Goal: Information Seeking & Learning: Learn about a topic

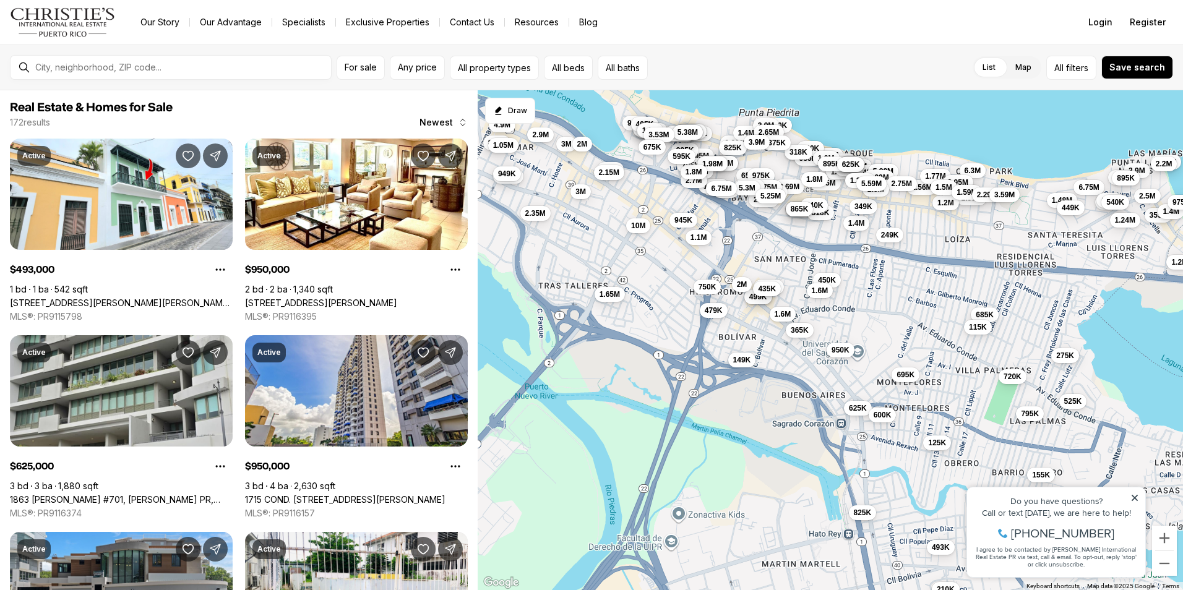
click at [1132, 500] on icon at bounding box center [1134, 498] width 6 height 6
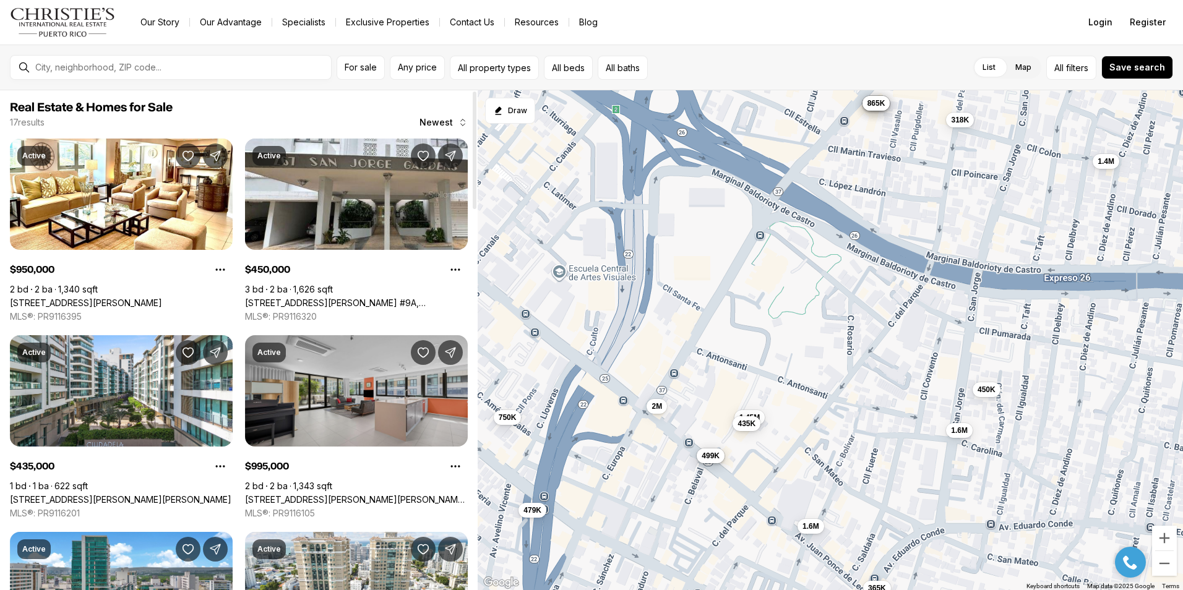
click at [366, 494] on link "1511 PONCE DE LEÓN AVE #1021, SAN JUAN PR, 00909" at bounding box center [356, 499] width 223 height 11
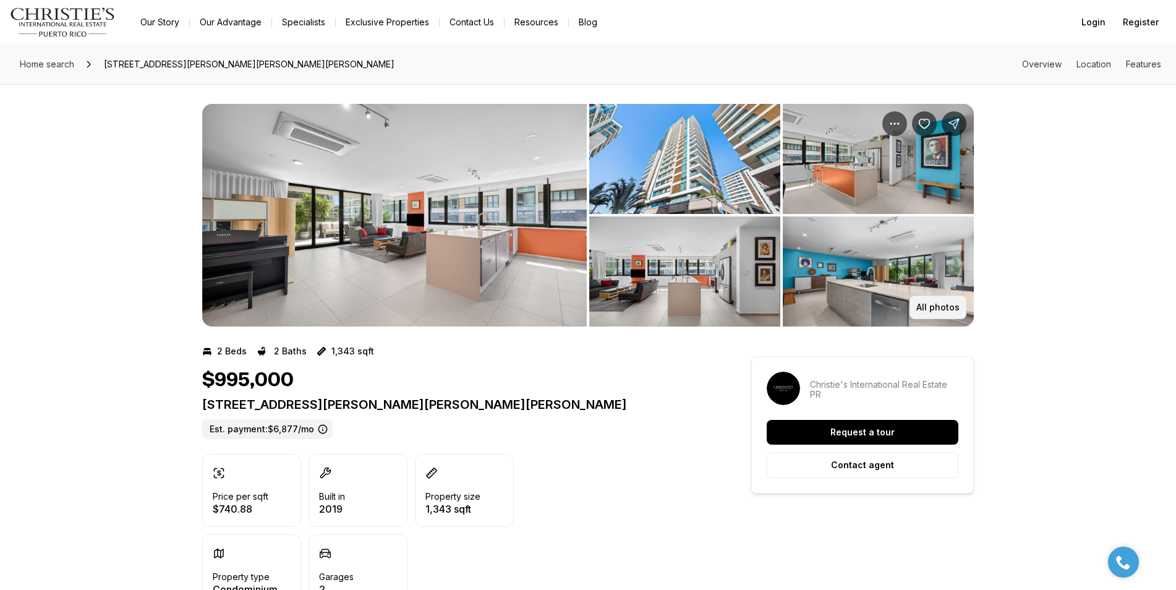
click at [939, 312] on p "All photos" at bounding box center [938, 307] width 43 height 10
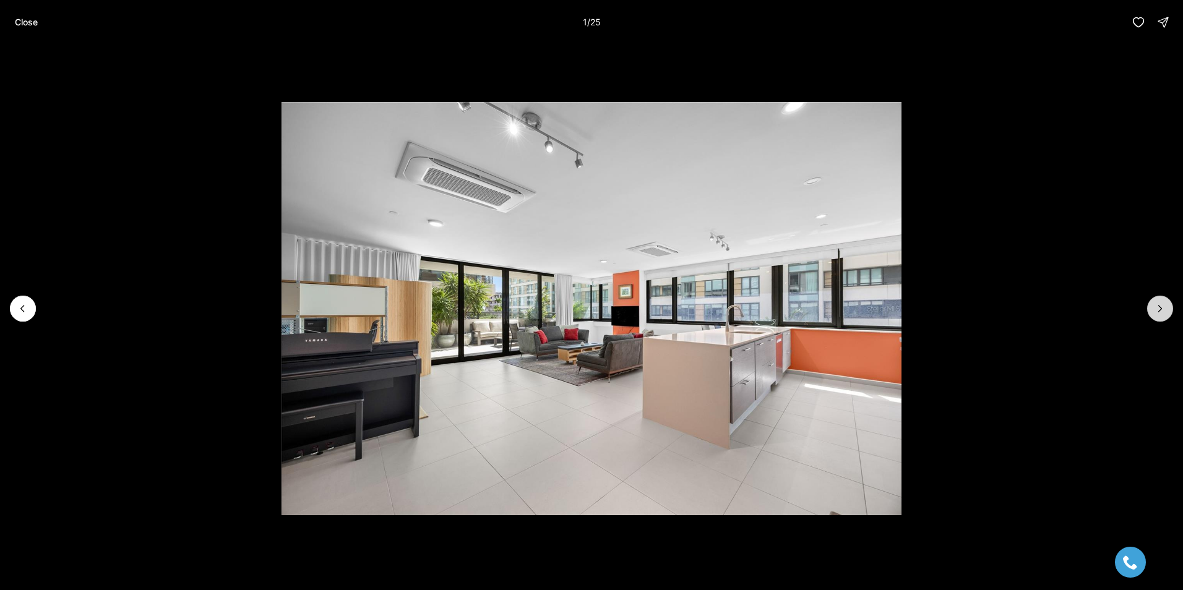
click at [1159, 312] on icon "Next slide" at bounding box center [1159, 308] width 12 height 12
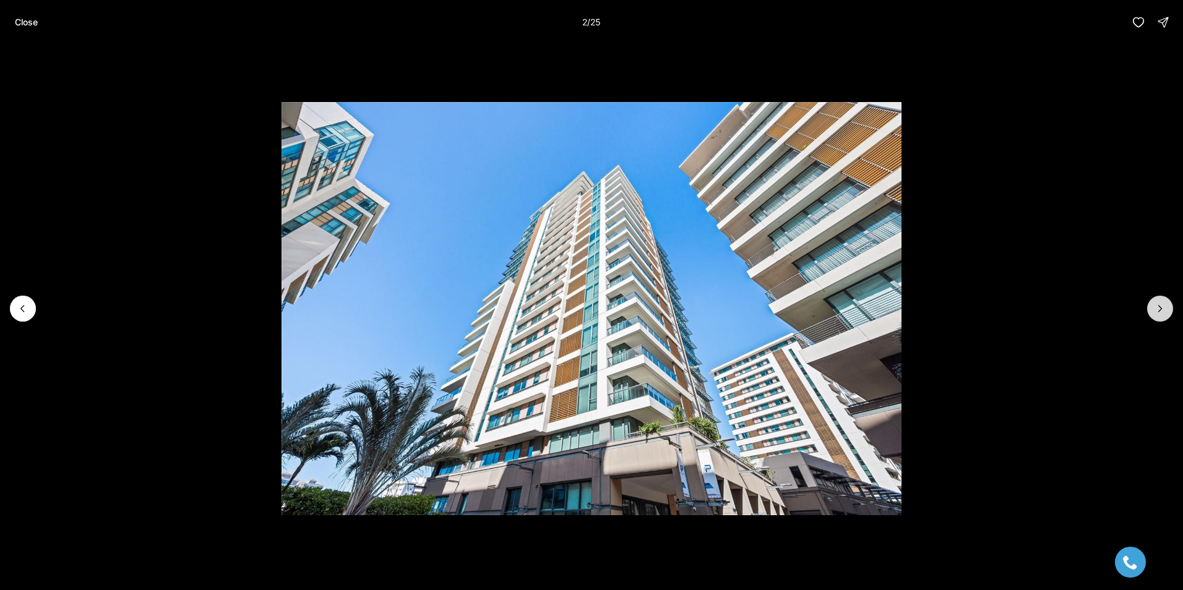
click at [1159, 312] on icon "Next slide" at bounding box center [1159, 308] width 12 height 12
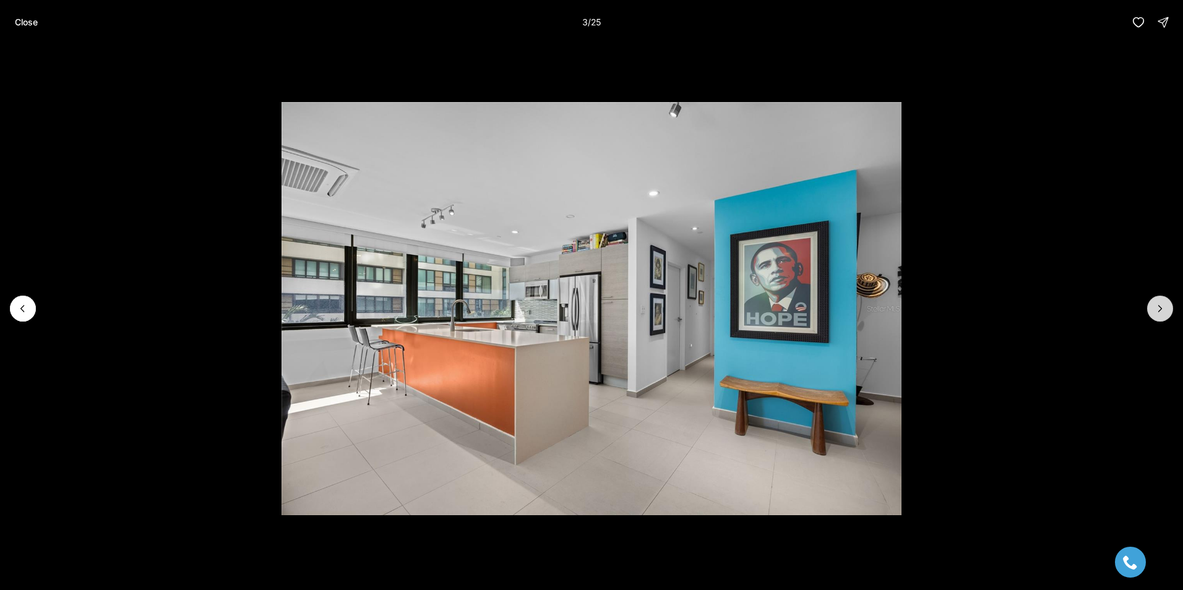
click at [1159, 312] on icon "Next slide" at bounding box center [1159, 308] width 12 height 12
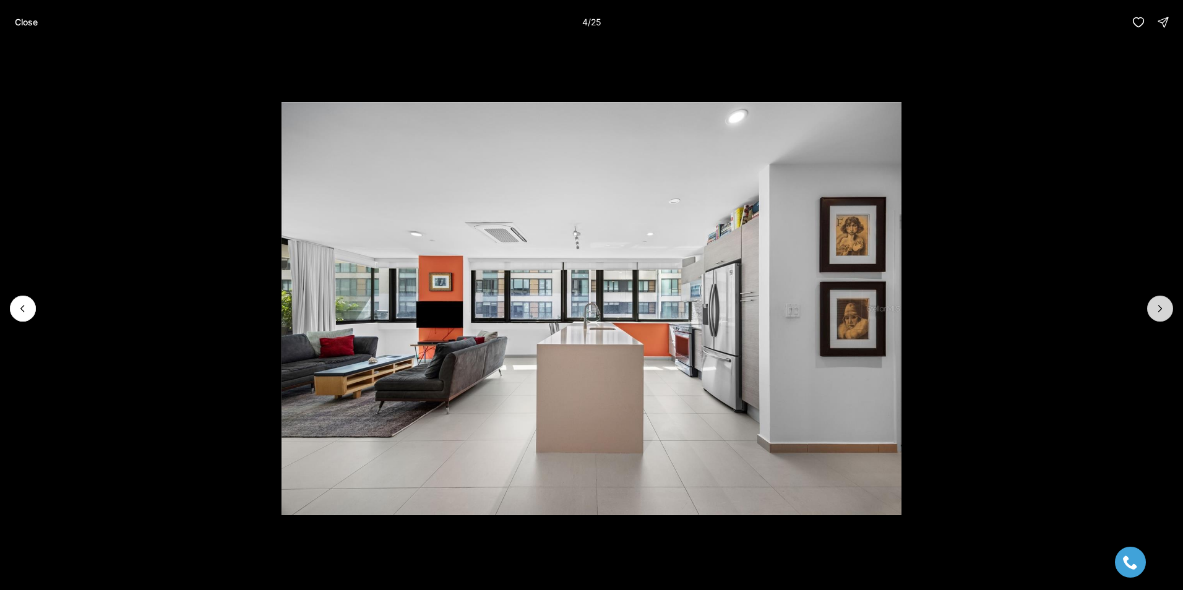
click at [1159, 312] on icon "Next slide" at bounding box center [1159, 308] width 12 height 12
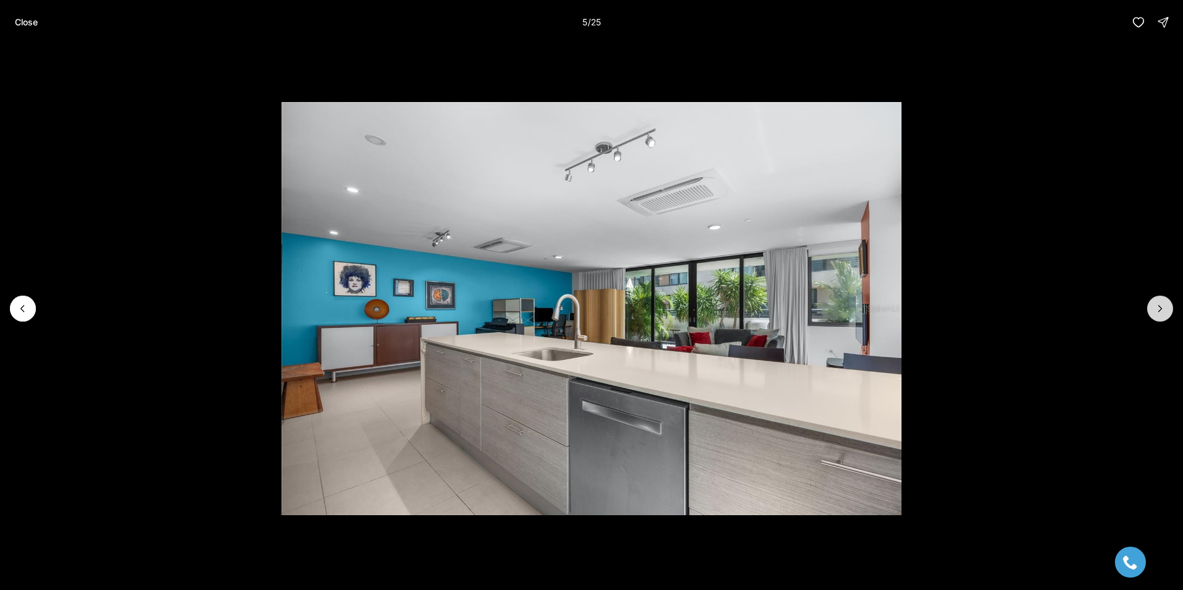
click at [1159, 312] on icon "Next slide" at bounding box center [1159, 308] width 12 height 12
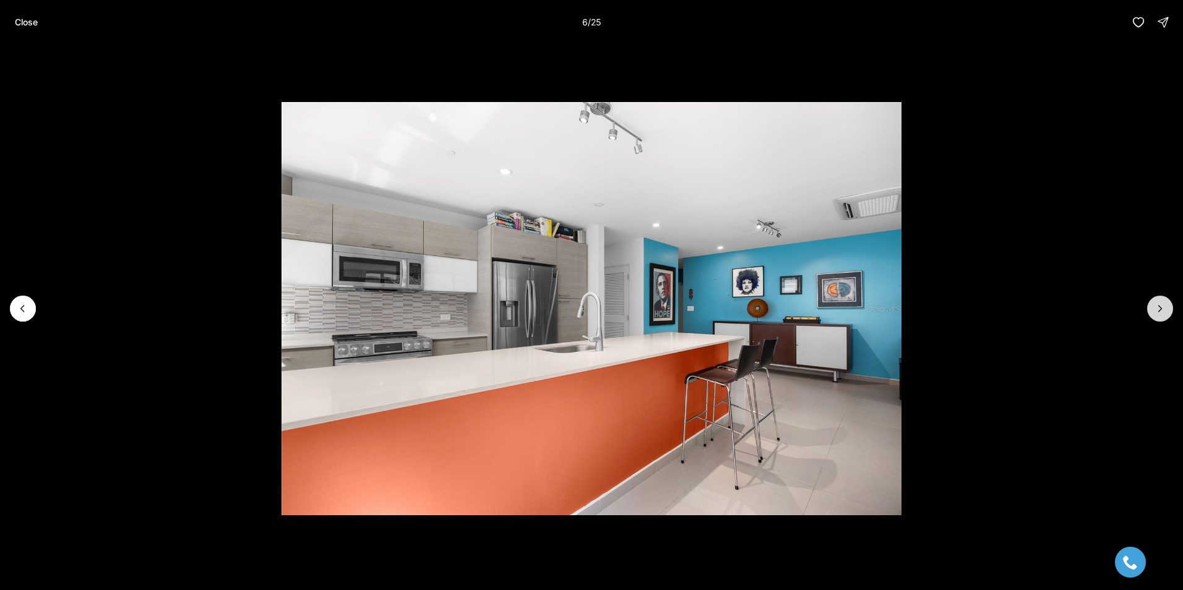
click at [1159, 312] on icon "Next slide" at bounding box center [1159, 308] width 12 height 12
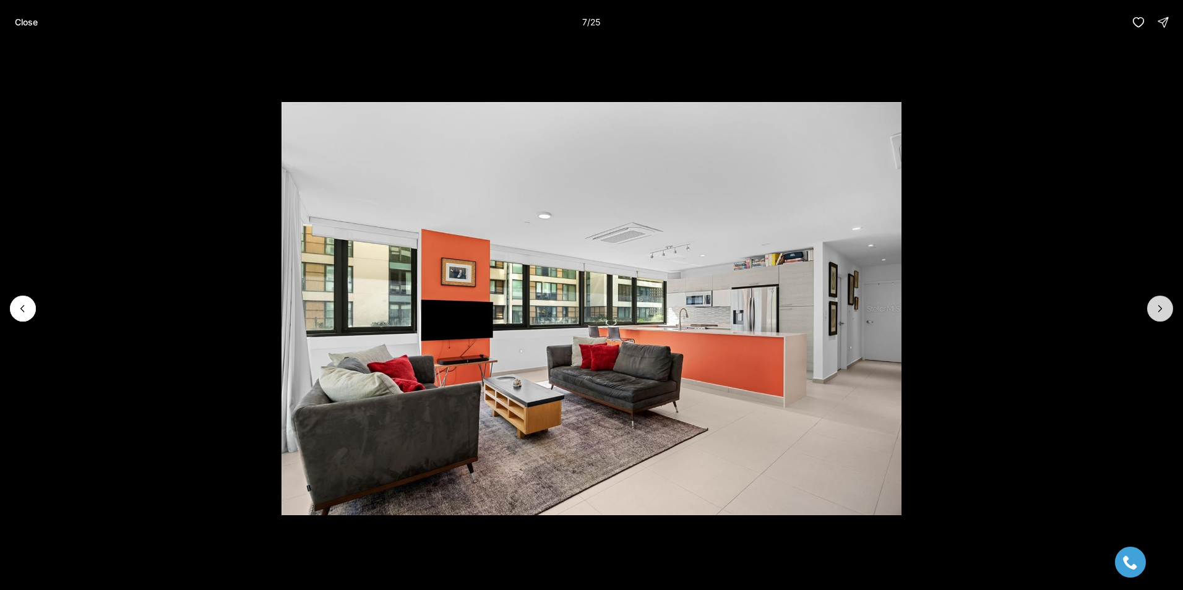
click at [1159, 312] on icon "Next slide" at bounding box center [1159, 308] width 12 height 12
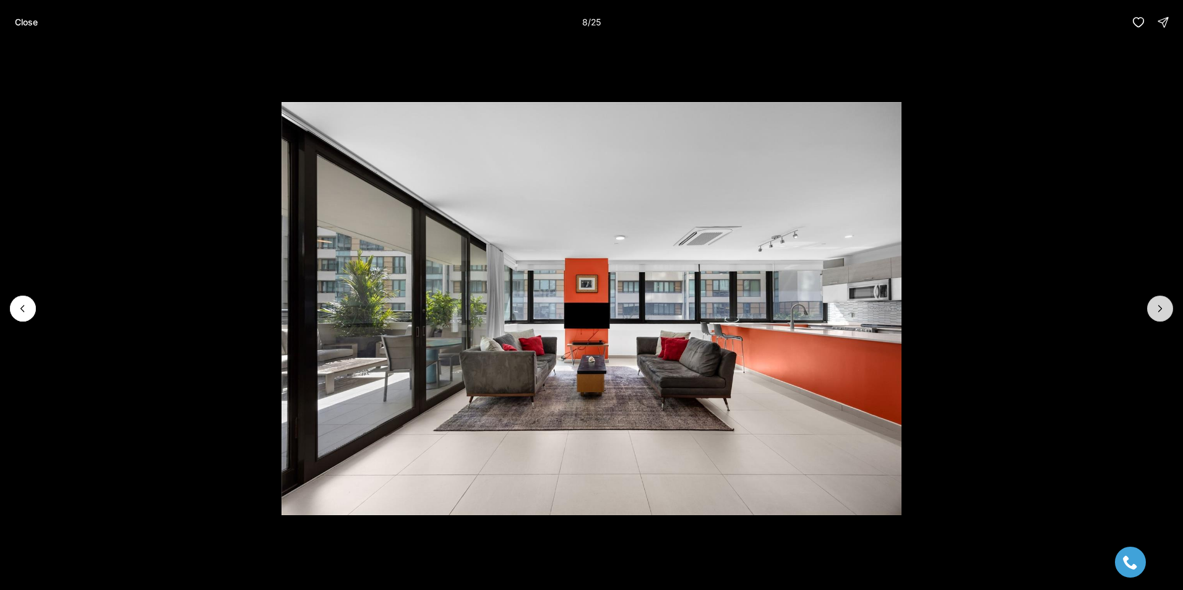
click at [1159, 312] on icon "Next slide" at bounding box center [1159, 308] width 12 height 12
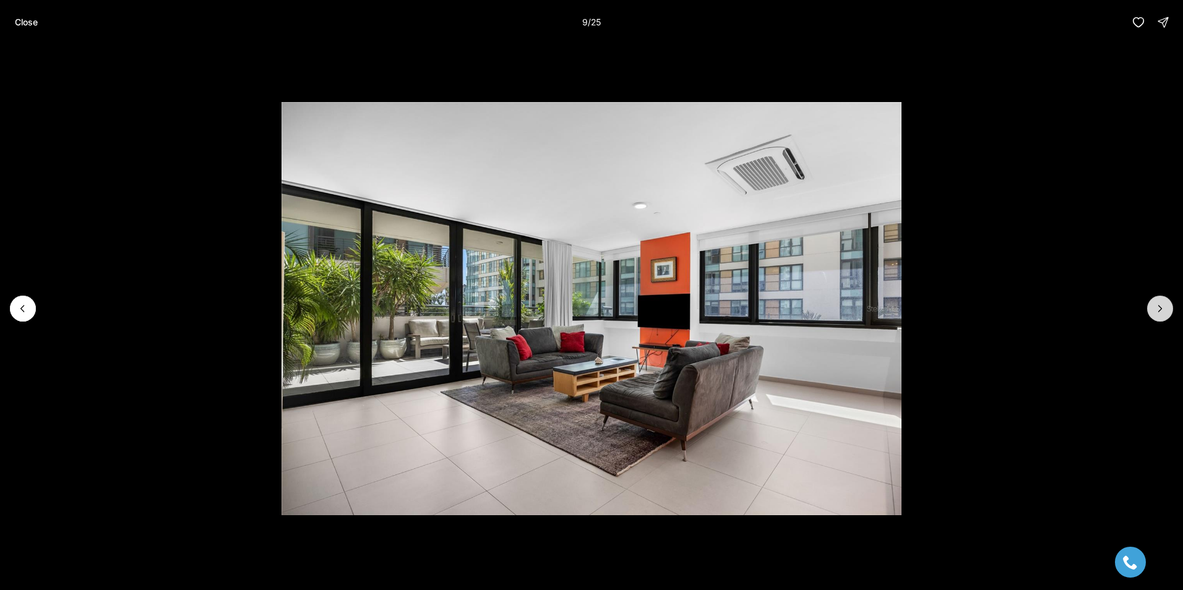
click at [1159, 312] on icon "Next slide" at bounding box center [1159, 308] width 12 height 12
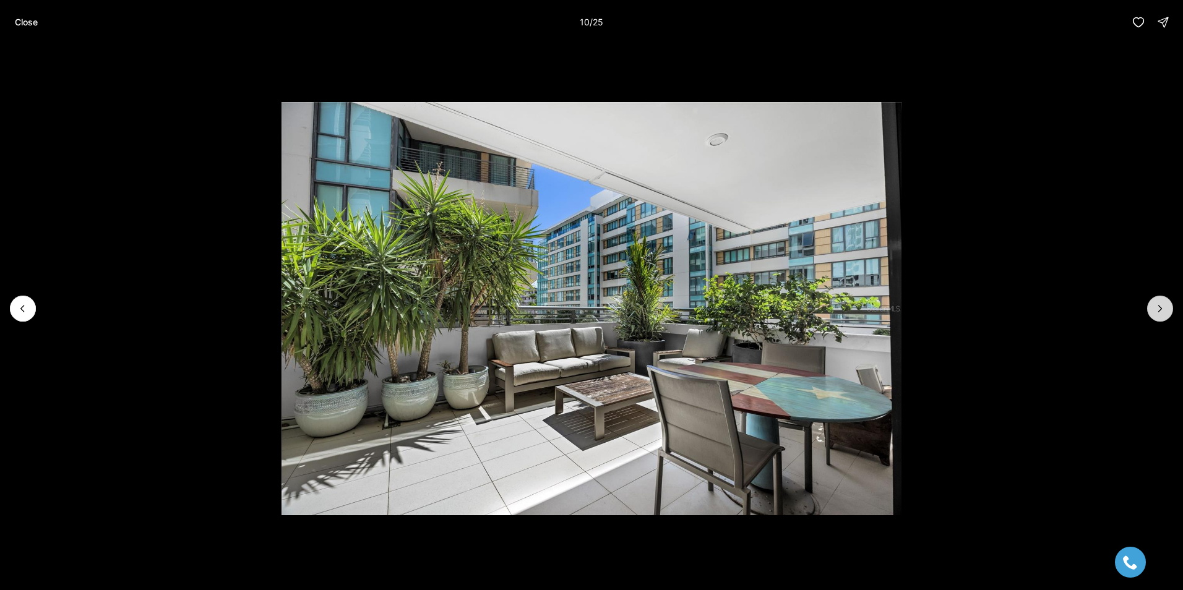
click at [1159, 312] on icon "Next slide" at bounding box center [1159, 308] width 12 height 12
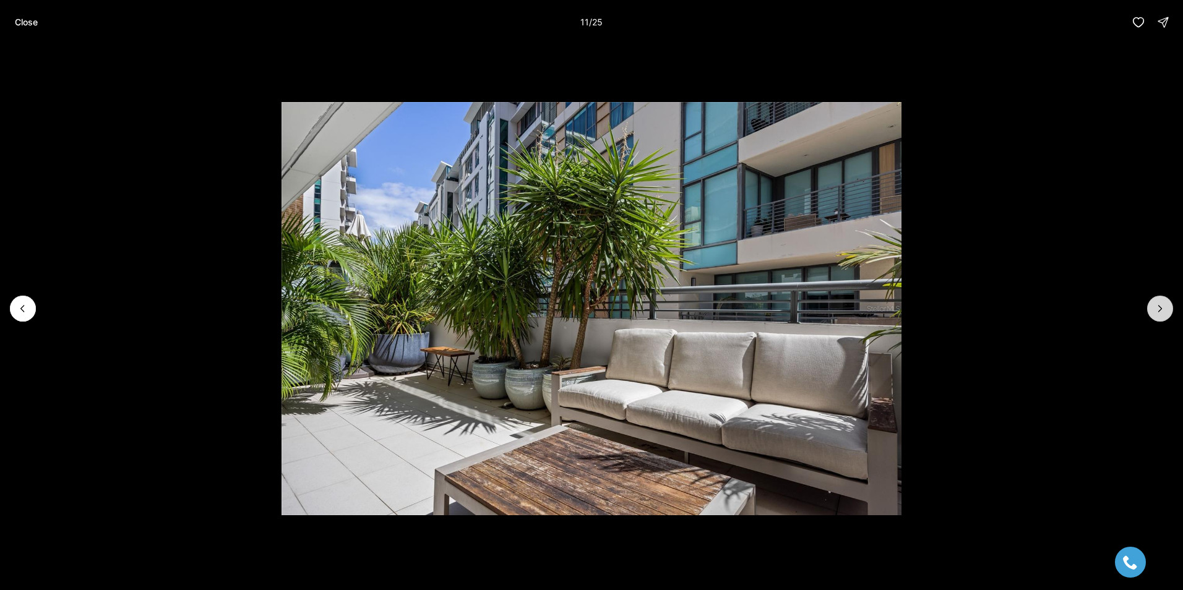
click at [1159, 312] on icon "Next slide" at bounding box center [1159, 308] width 12 height 12
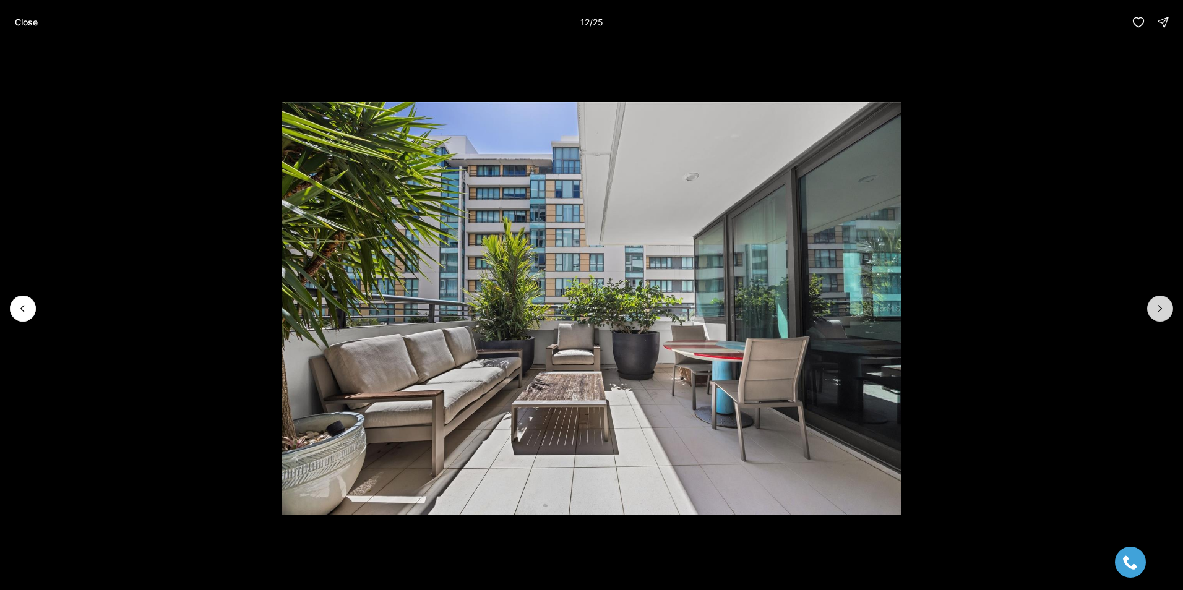
click at [1159, 312] on icon "Next slide" at bounding box center [1159, 308] width 12 height 12
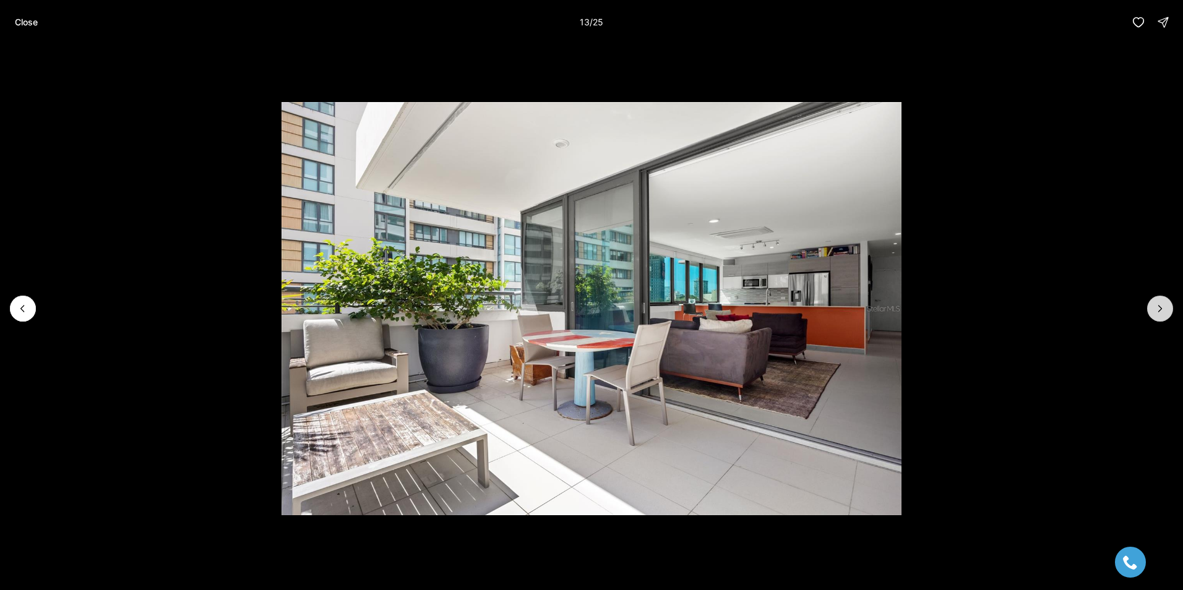
click at [1159, 312] on icon "Next slide" at bounding box center [1159, 308] width 12 height 12
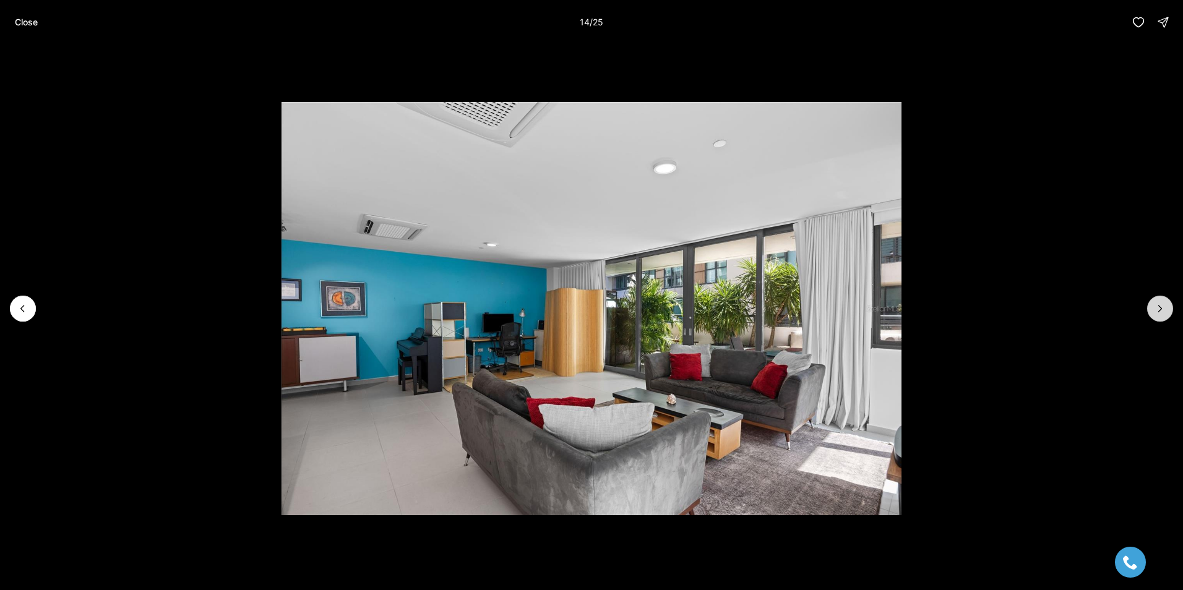
click at [1159, 312] on icon "Next slide" at bounding box center [1159, 308] width 12 height 12
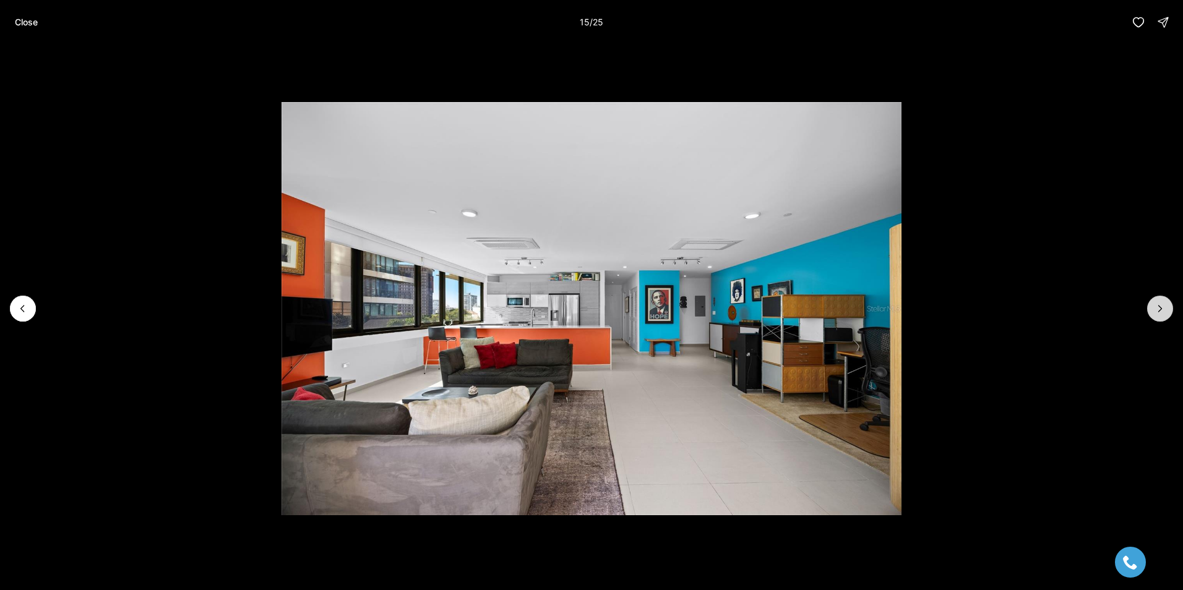
click at [1159, 312] on icon "Next slide" at bounding box center [1159, 308] width 12 height 12
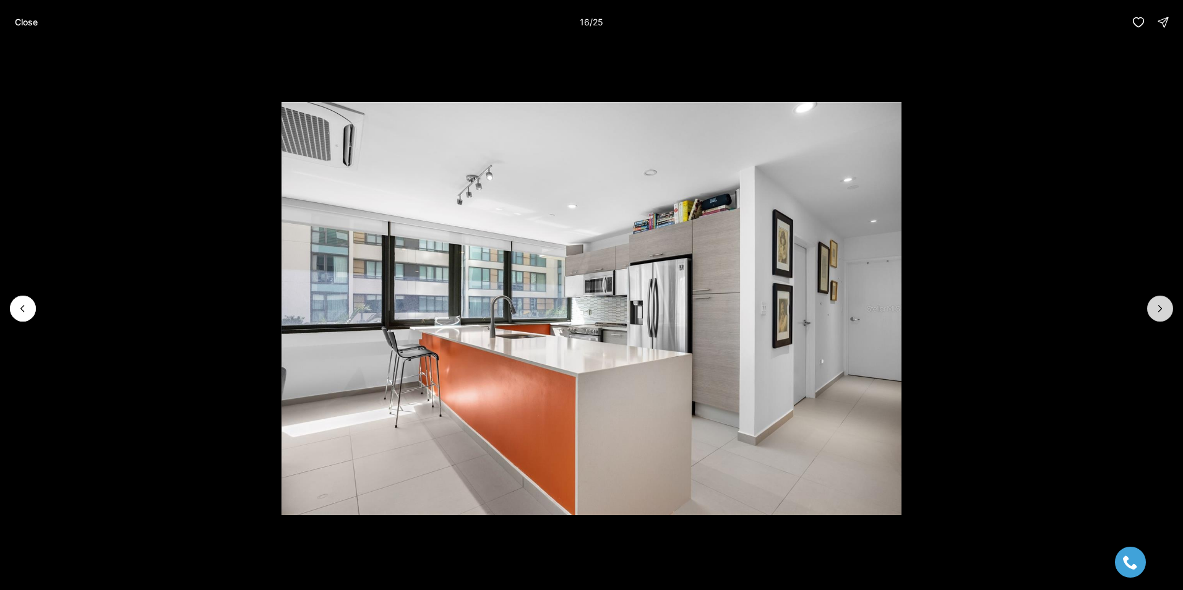
click at [1159, 312] on icon "Next slide" at bounding box center [1159, 308] width 12 height 12
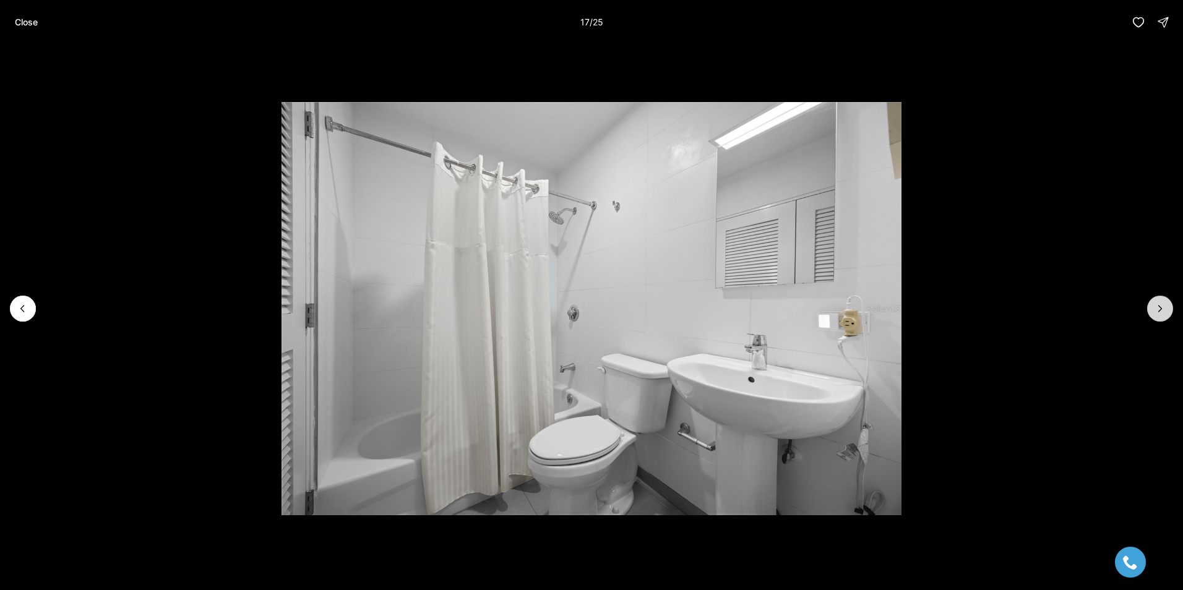
click at [1159, 312] on icon "Next slide" at bounding box center [1159, 308] width 12 height 12
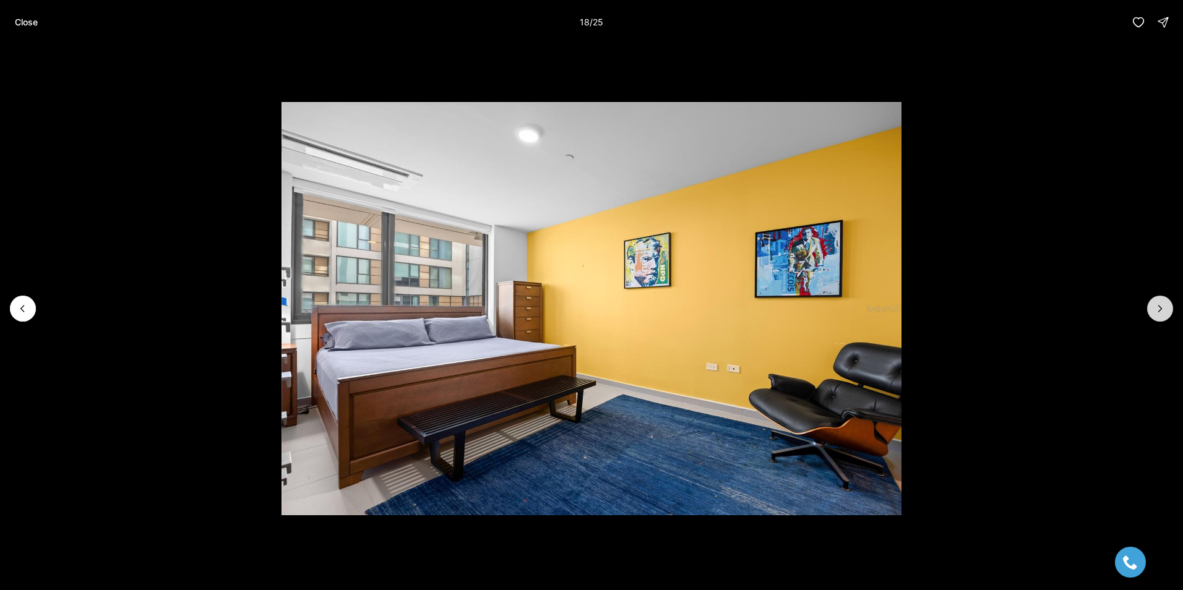
click at [1159, 312] on icon "Next slide" at bounding box center [1159, 308] width 12 height 12
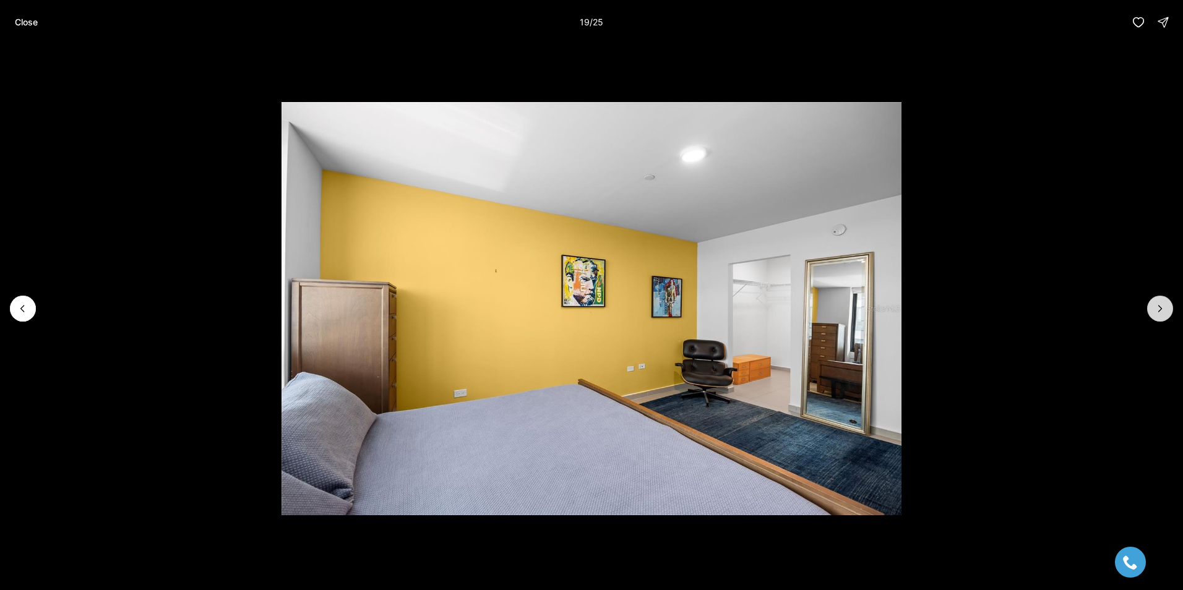
click at [1159, 312] on icon "Next slide" at bounding box center [1159, 308] width 12 height 12
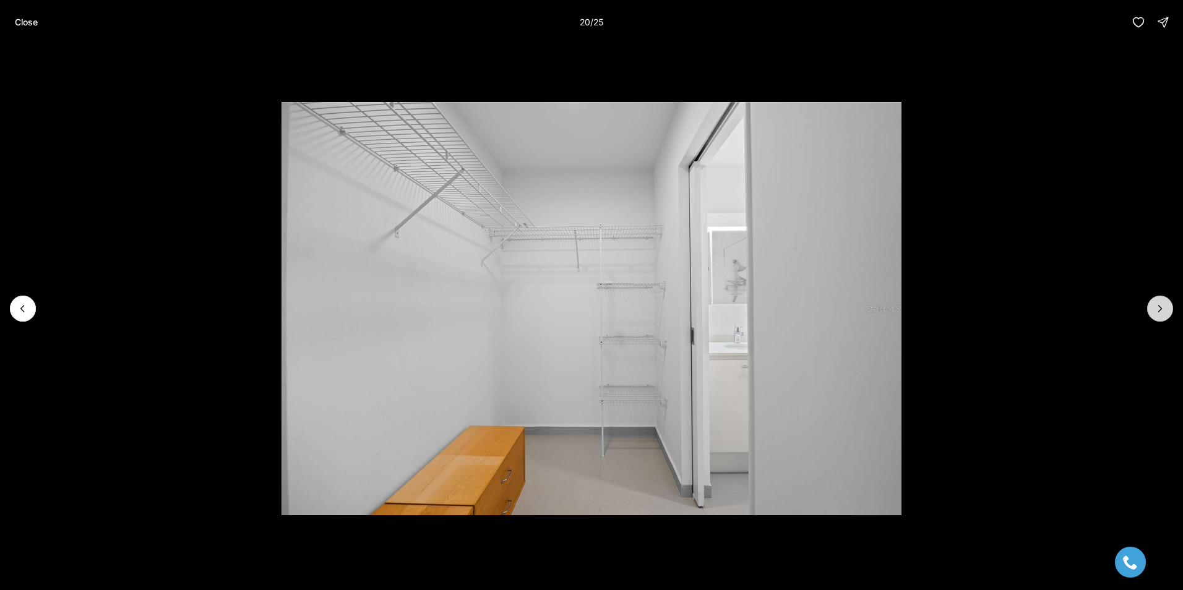
click at [1159, 312] on icon "Next slide" at bounding box center [1159, 308] width 12 height 12
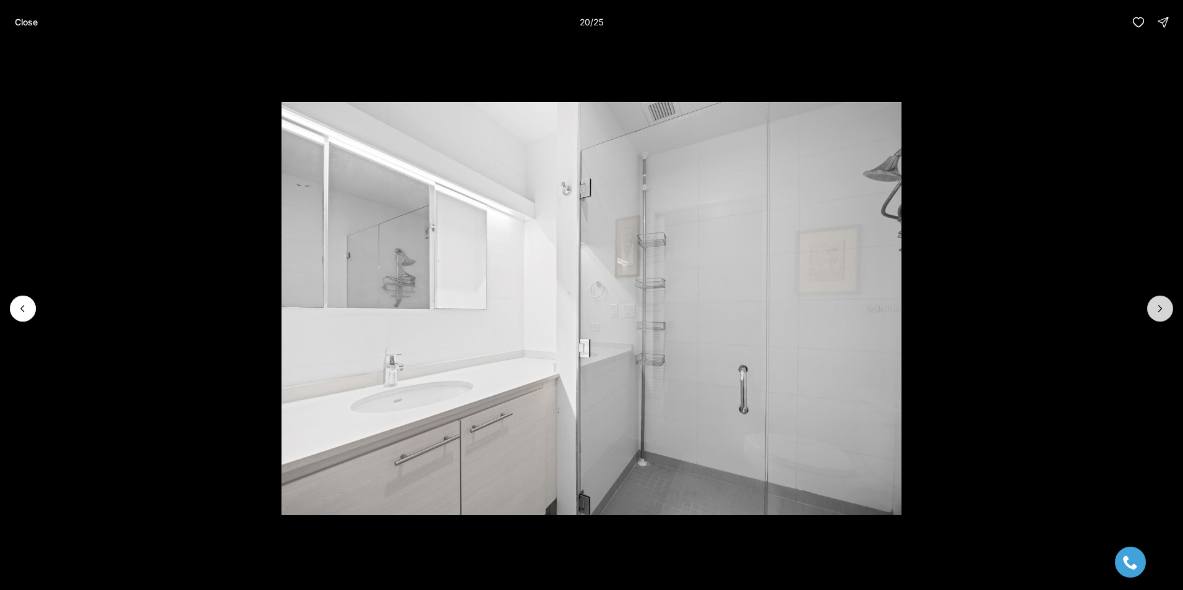
click at [1159, 312] on icon "Next slide" at bounding box center [1159, 308] width 12 height 12
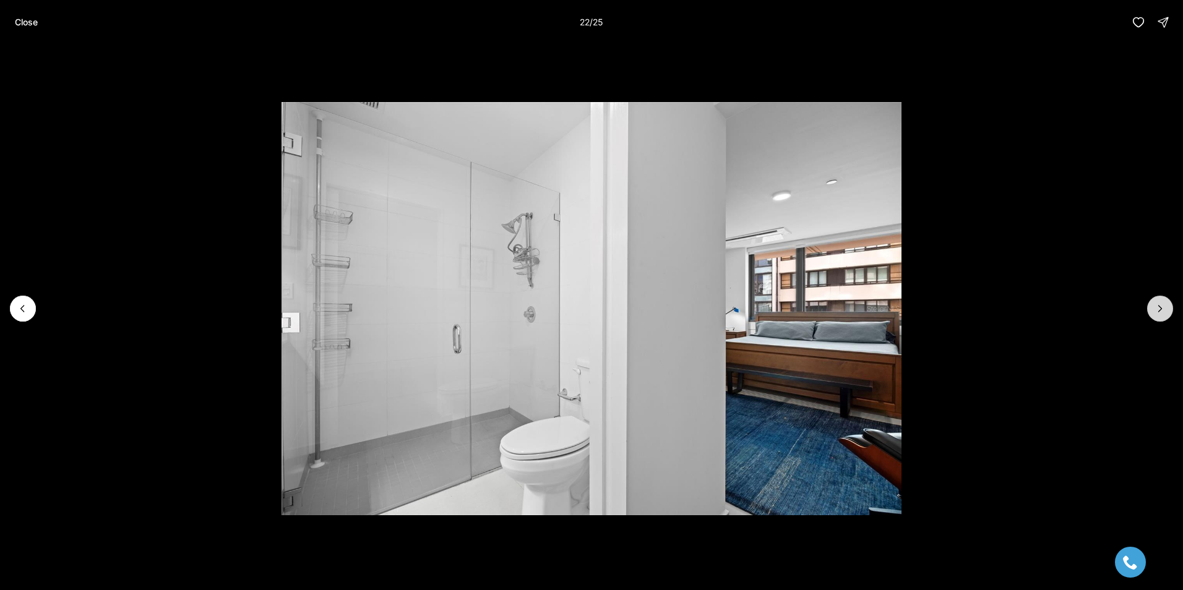
click at [1159, 312] on icon "Next slide" at bounding box center [1159, 308] width 12 height 12
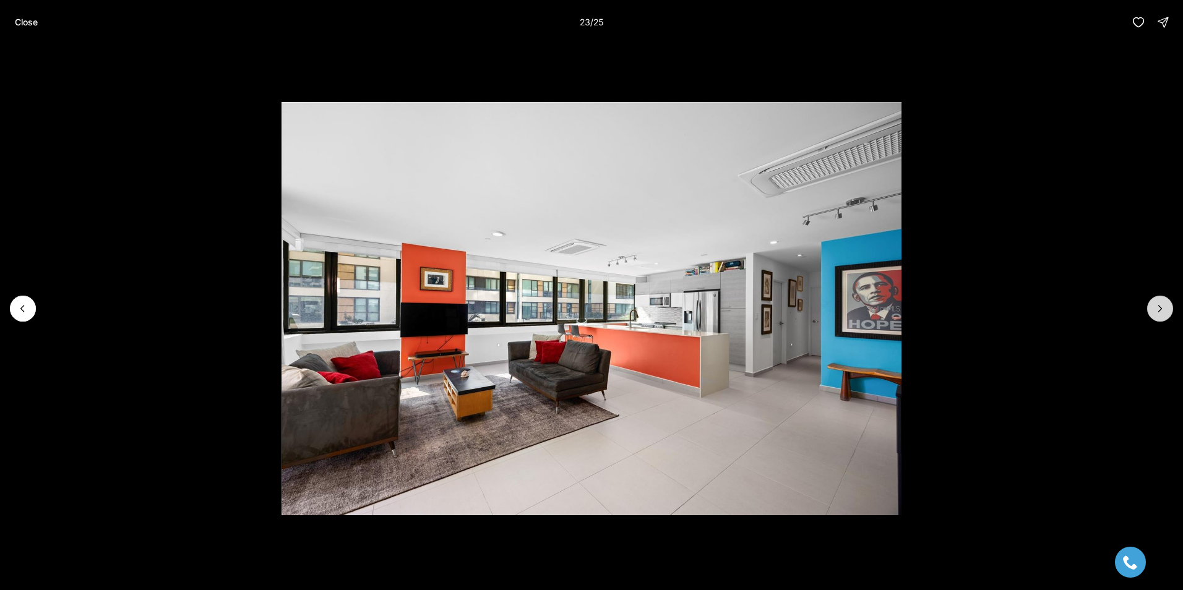
click at [1159, 312] on icon "Next slide" at bounding box center [1159, 308] width 12 height 12
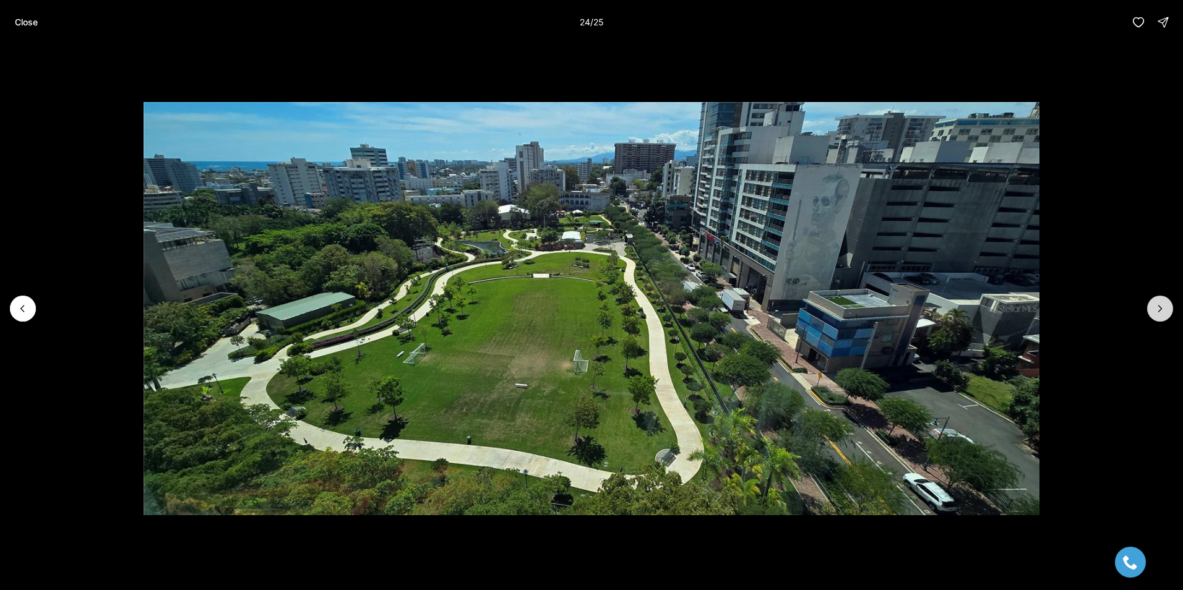
click at [1159, 312] on icon "Next slide" at bounding box center [1159, 308] width 12 height 12
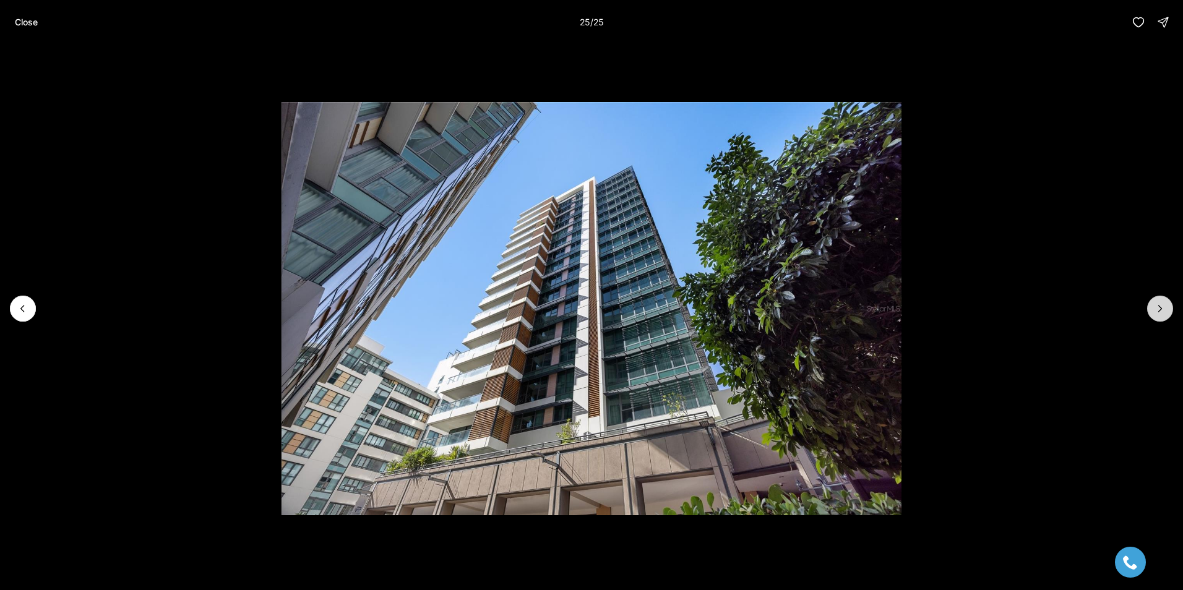
click at [1159, 312] on div at bounding box center [1160, 309] width 26 height 26
click at [23, 20] on p "Close" at bounding box center [26, 22] width 23 height 10
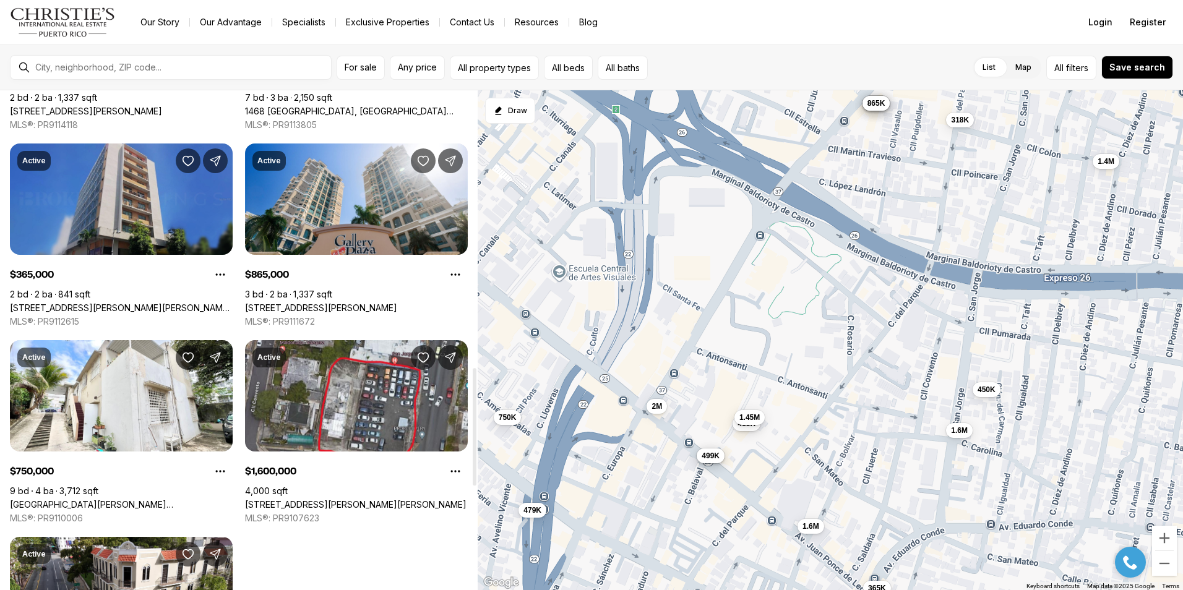
scroll to position [1237, 0]
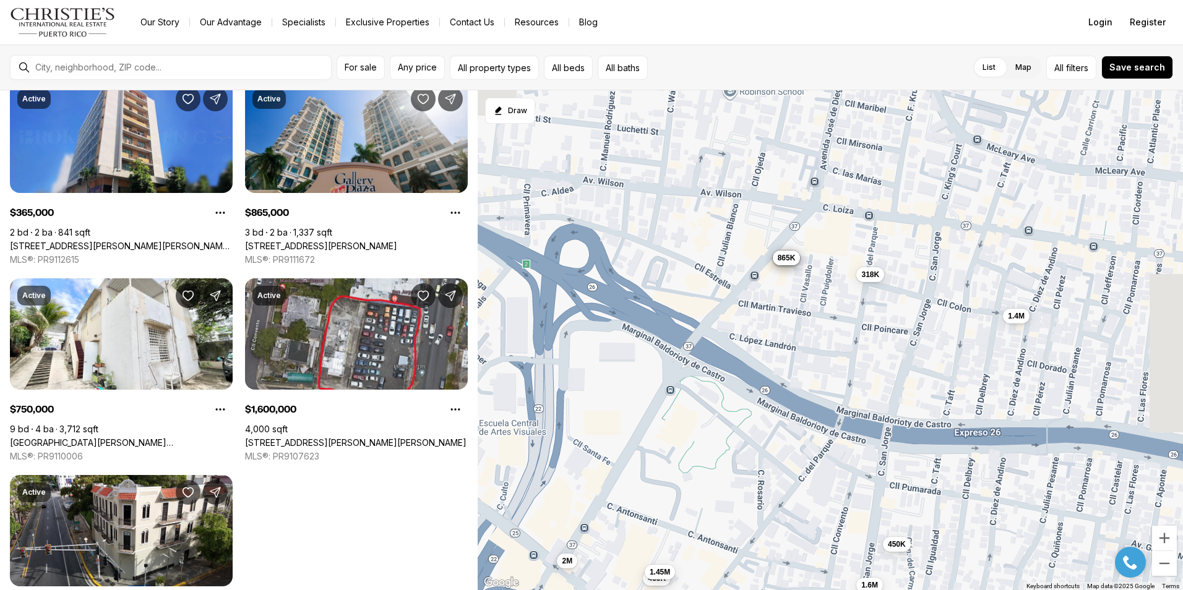
drag, startPoint x: 798, startPoint y: 330, endPoint x: 712, endPoint y: 434, distance: 134.5
click at [712, 434] on div "950K 450K 435K 995K 499K 900K 1.45M 318K 1.4M 1.6M 935K 479K 365K 865K 750K 1.6…" at bounding box center [829, 340] width 705 height 500
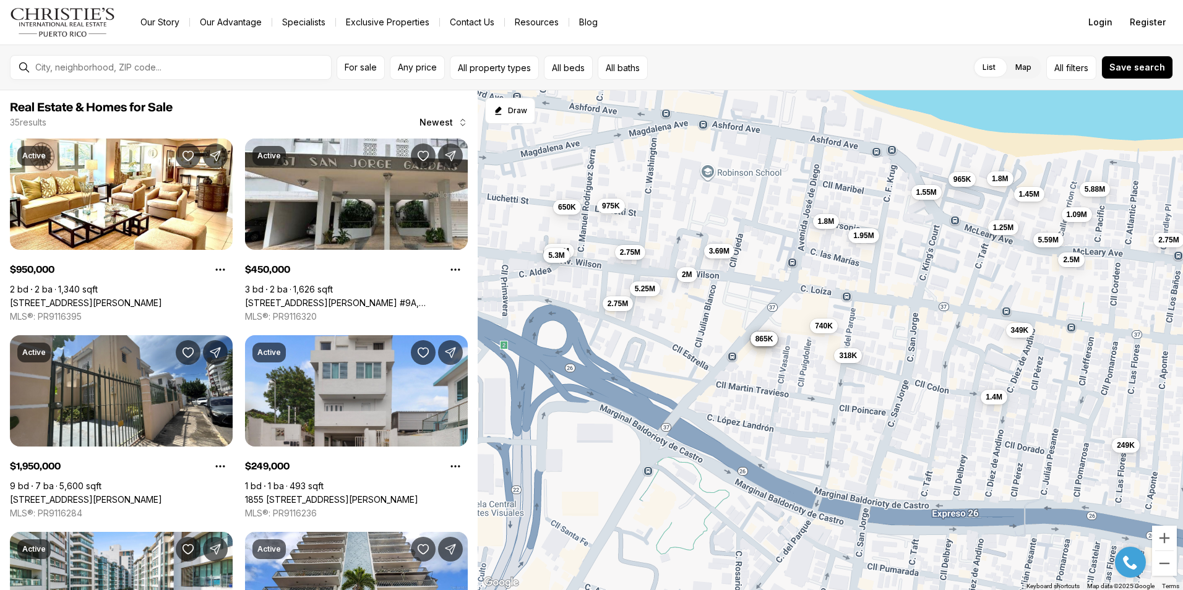
drag, startPoint x: 907, startPoint y: 409, endPoint x: 896, endPoint y: 490, distance: 81.8
click at [896, 490] on div "950K 450K 435K 900K 1.45M 318K 1.4M 935K 865K 1.6M 2M 1.95M 249K 650K 3.69M 1.5…" at bounding box center [829, 340] width 705 height 500
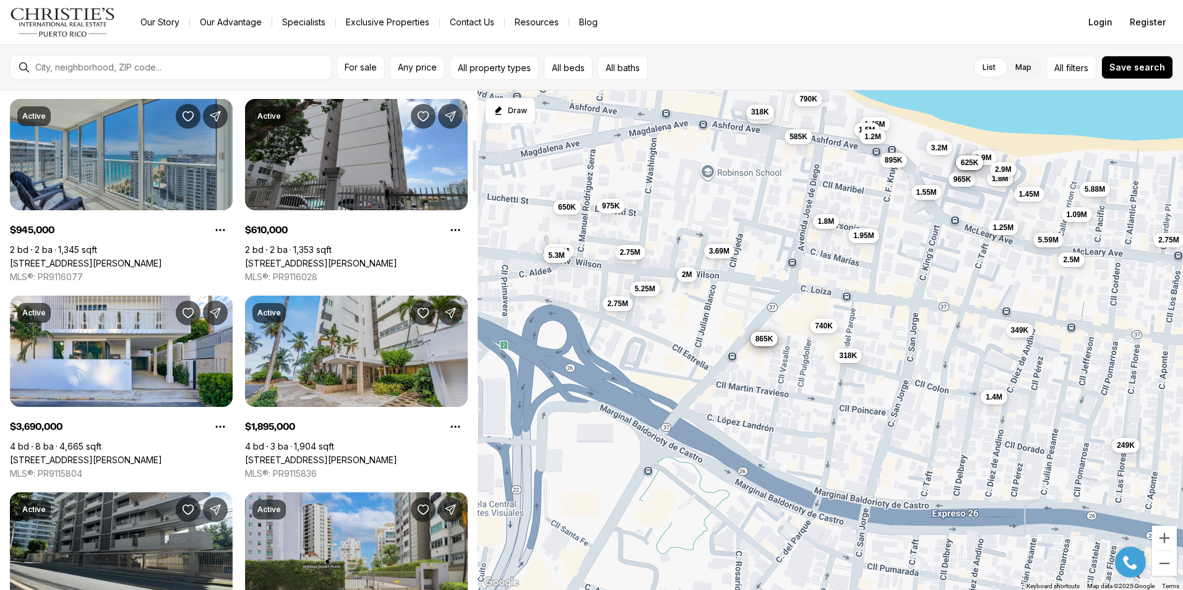
scroll to position [495, 0]
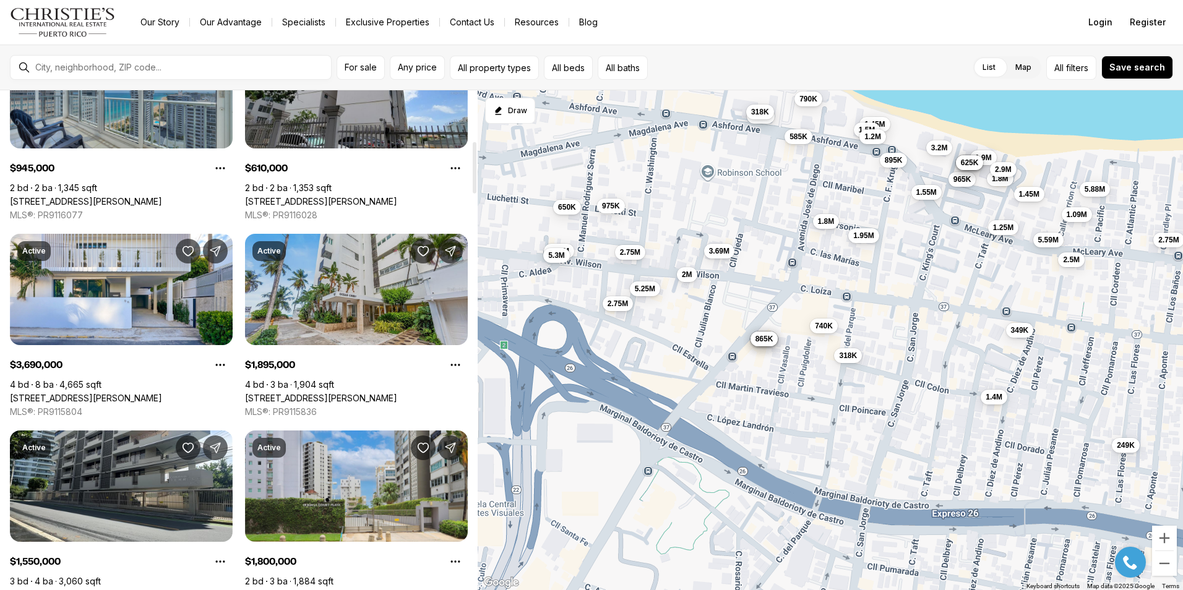
click at [328, 393] on link "[STREET_ADDRESS][PERSON_NAME]" at bounding box center [321, 398] width 152 height 11
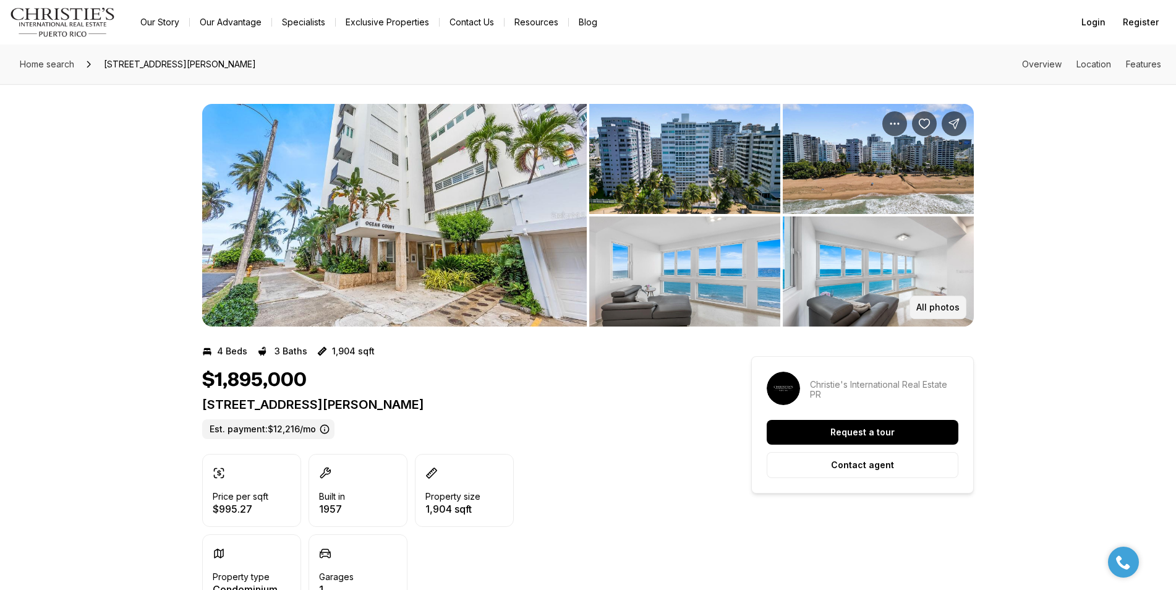
click at [931, 312] on p "All photos" at bounding box center [938, 307] width 43 height 10
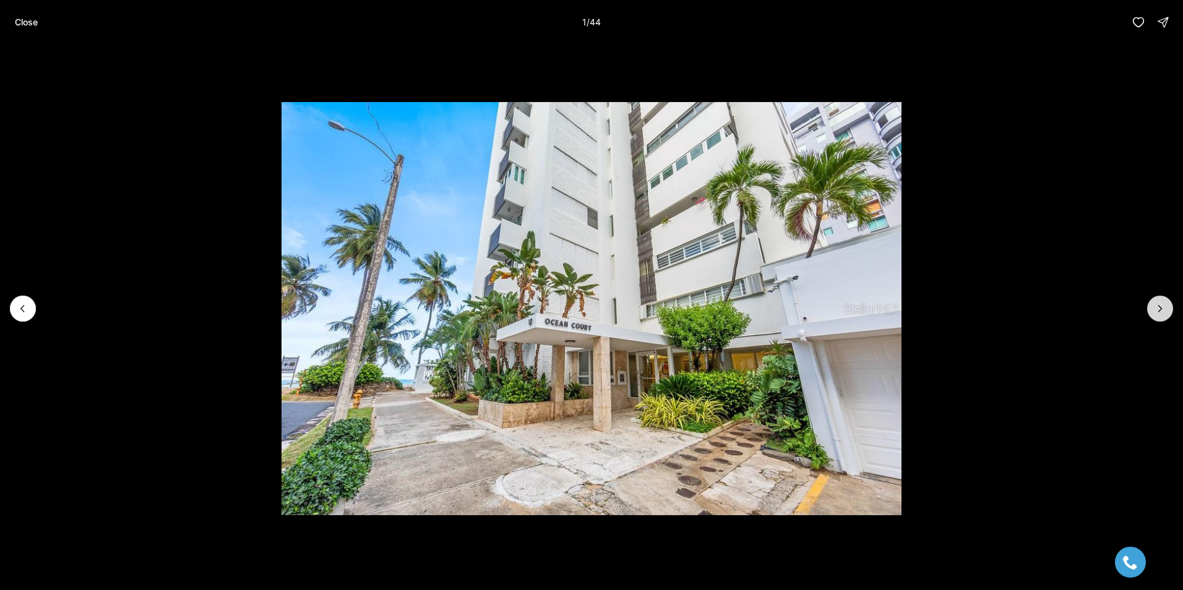
click at [1161, 310] on icon "Next slide" at bounding box center [1159, 308] width 12 height 12
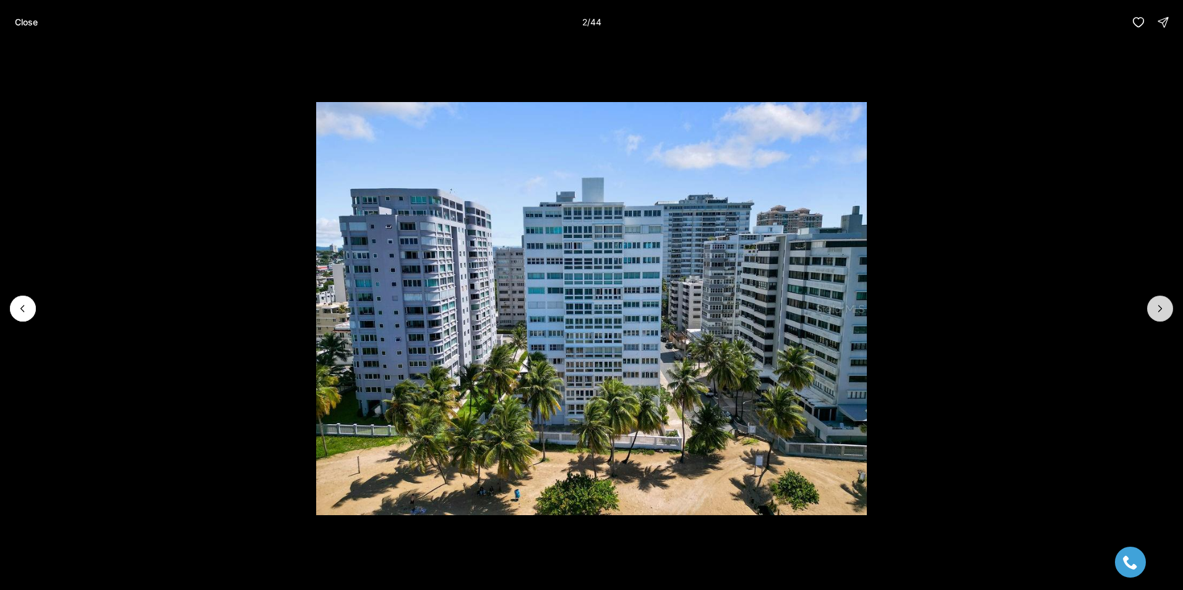
click at [1161, 310] on icon "Next slide" at bounding box center [1159, 308] width 12 height 12
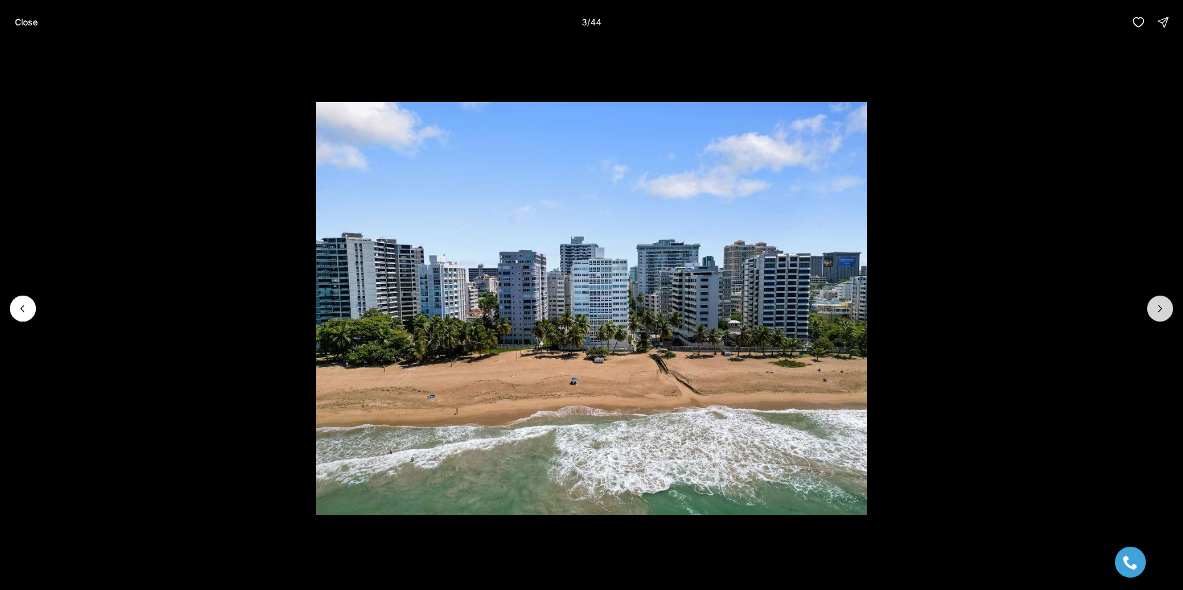
click at [1161, 310] on icon "Next slide" at bounding box center [1159, 308] width 12 height 12
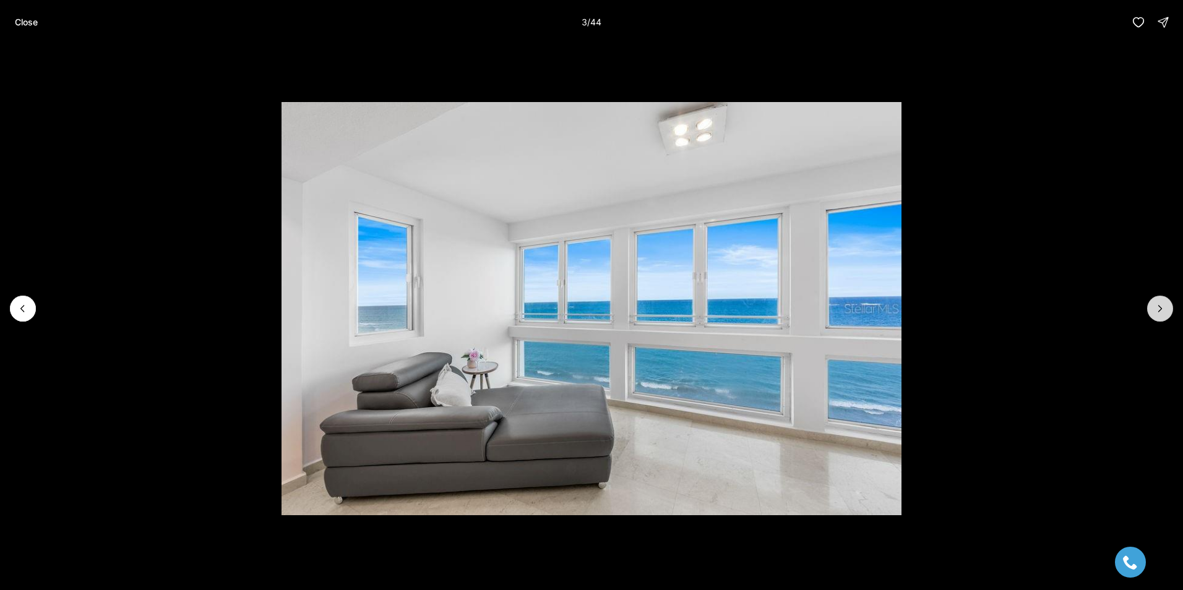
click at [1161, 310] on icon "Next slide" at bounding box center [1159, 308] width 12 height 12
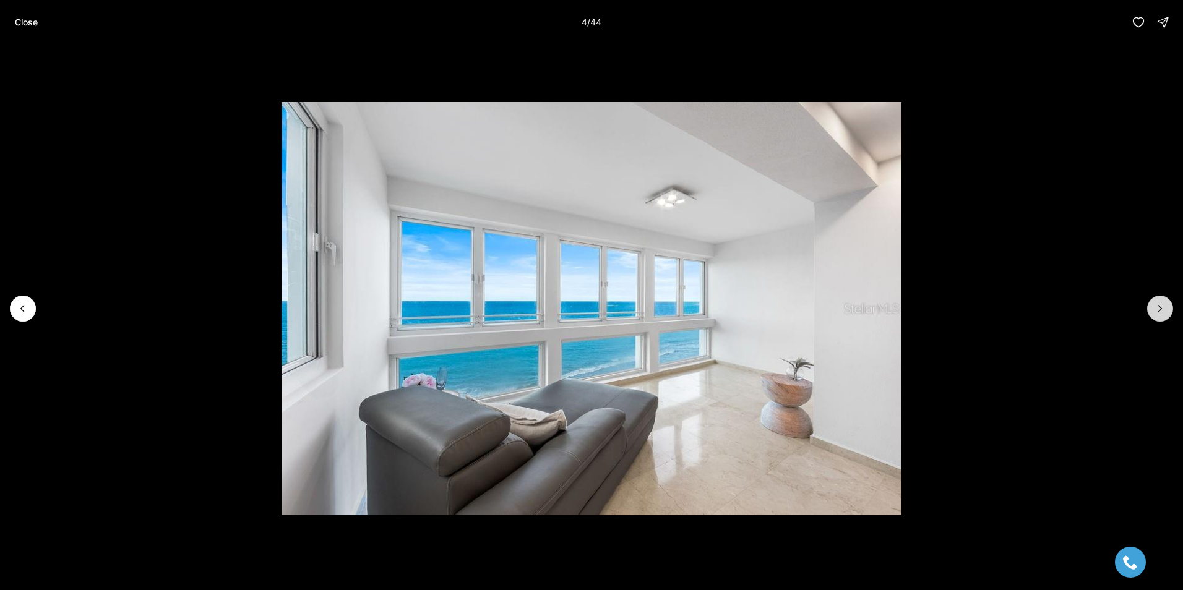
click at [1161, 310] on icon "Next slide" at bounding box center [1159, 308] width 12 height 12
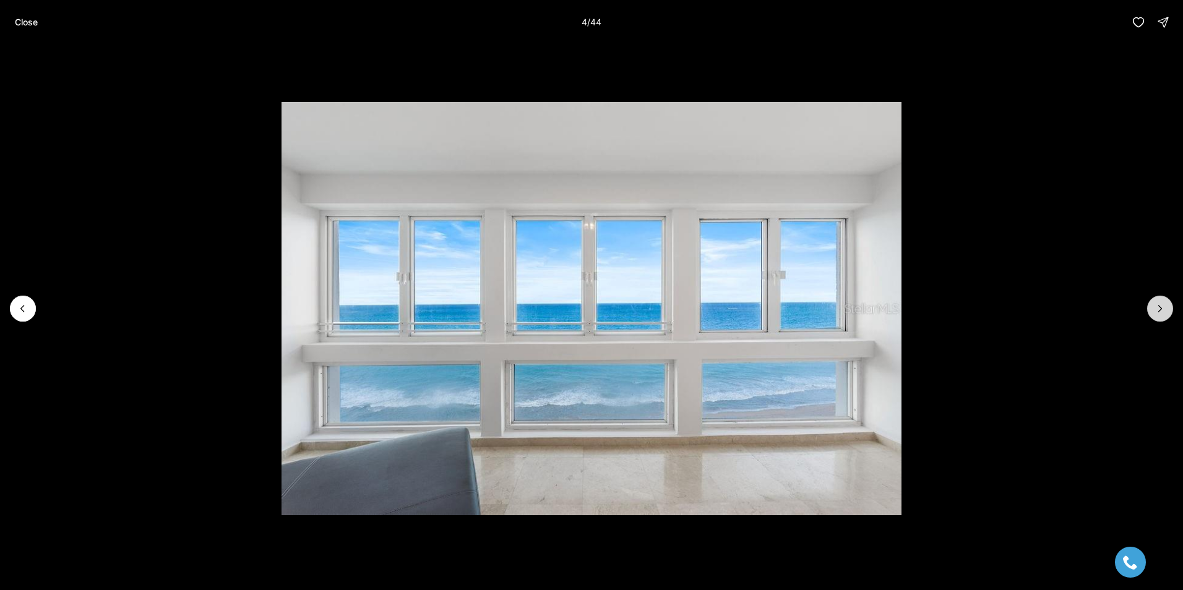
click at [1161, 310] on icon "Next slide" at bounding box center [1159, 308] width 12 height 12
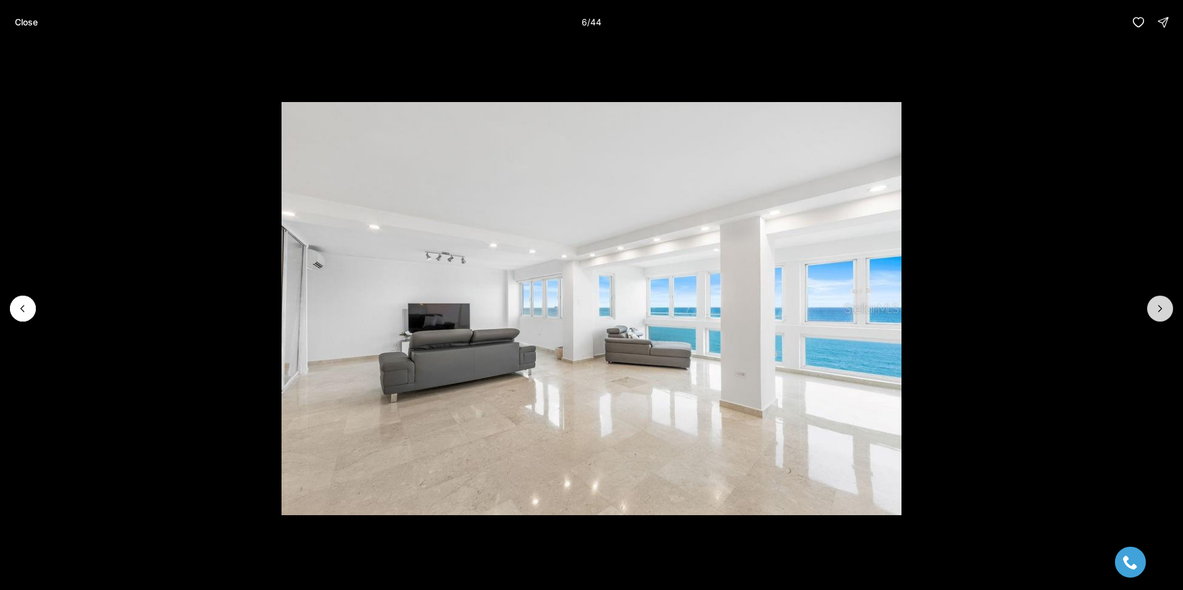
click at [1161, 310] on icon "Next slide" at bounding box center [1159, 308] width 12 height 12
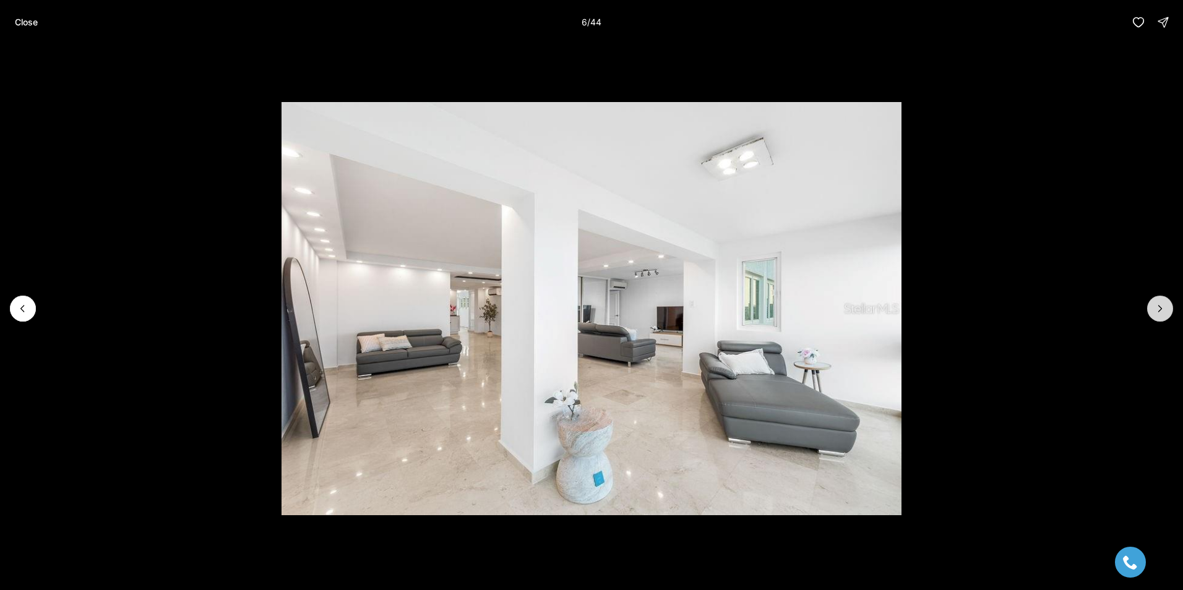
click at [1161, 310] on icon "Next slide" at bounding box center [1159, 308] width 12 height 12
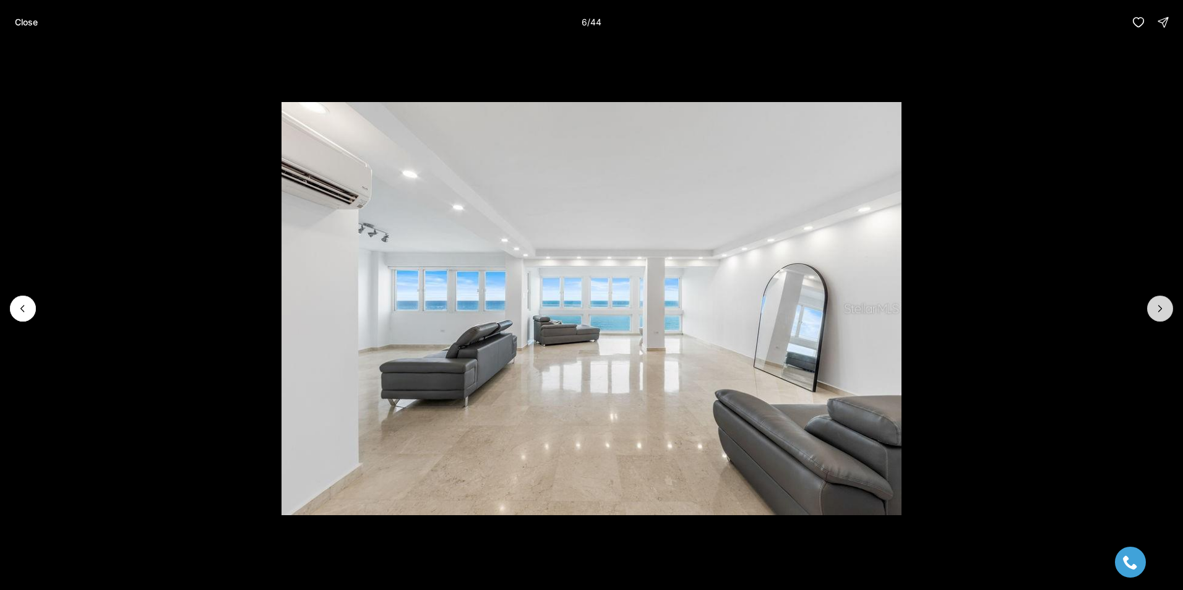
click at [1161, 310] on icon "Next slide" at bounding box center [1159, 308] width 12 height 12
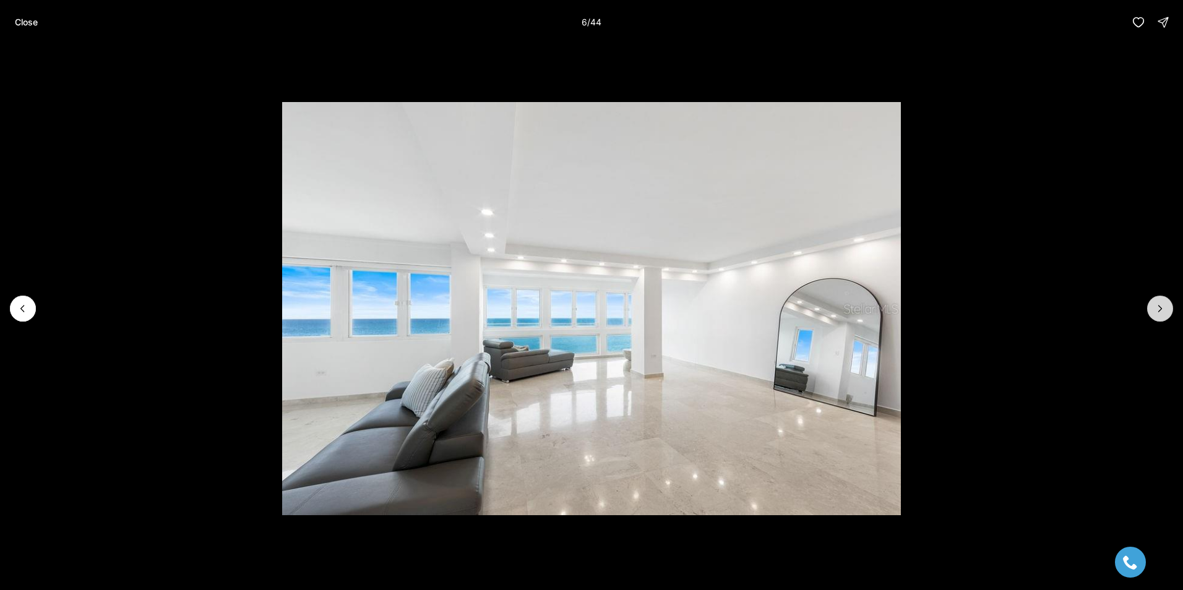
click at [1161, 310] on icon "Next slide" at bounding box center [1159, 308] width 12 height 12
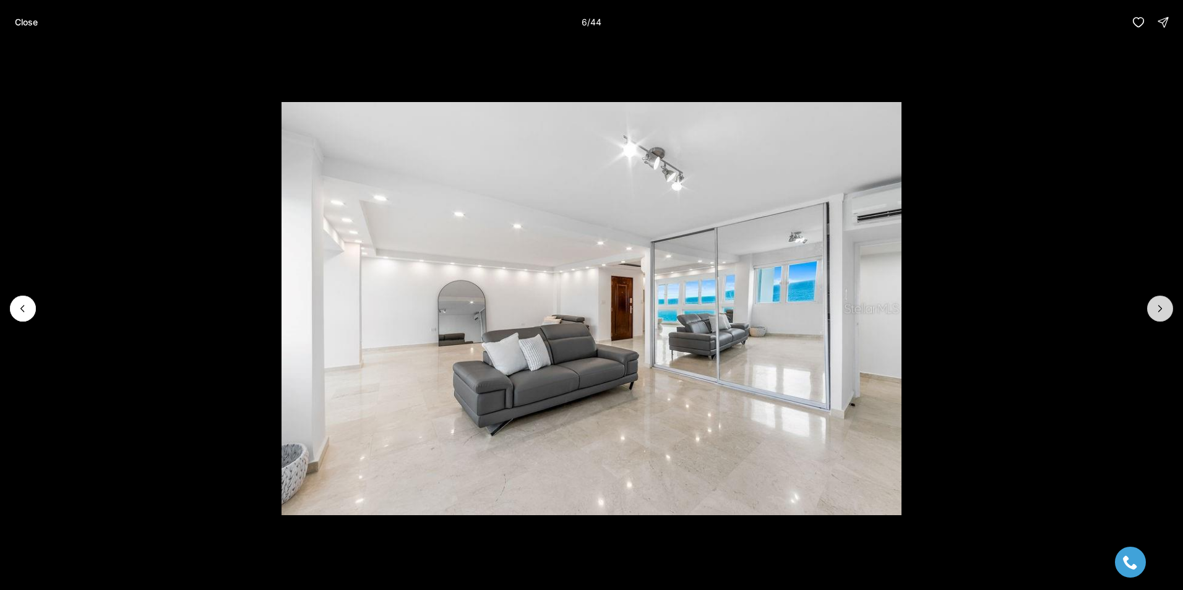
click at [1161, 310] on icon "Next slide" at bounding box center [1159, 308] width 12 height 12
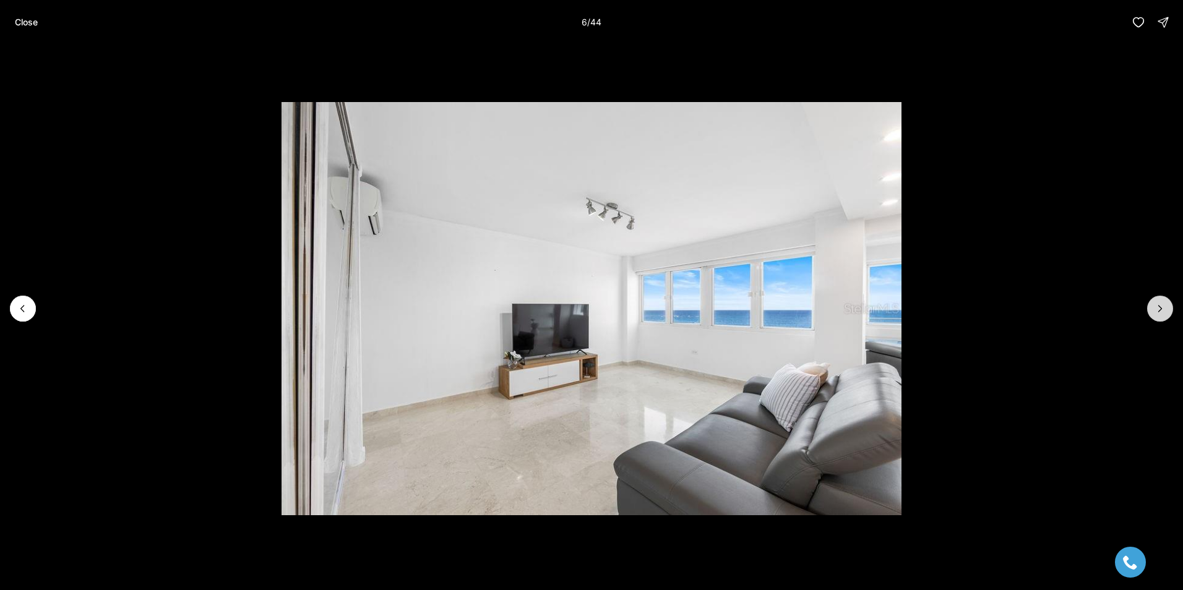
click at [1161, 310] on icon "Next slide" at bounding box center [1159, 308] width 12 height 12
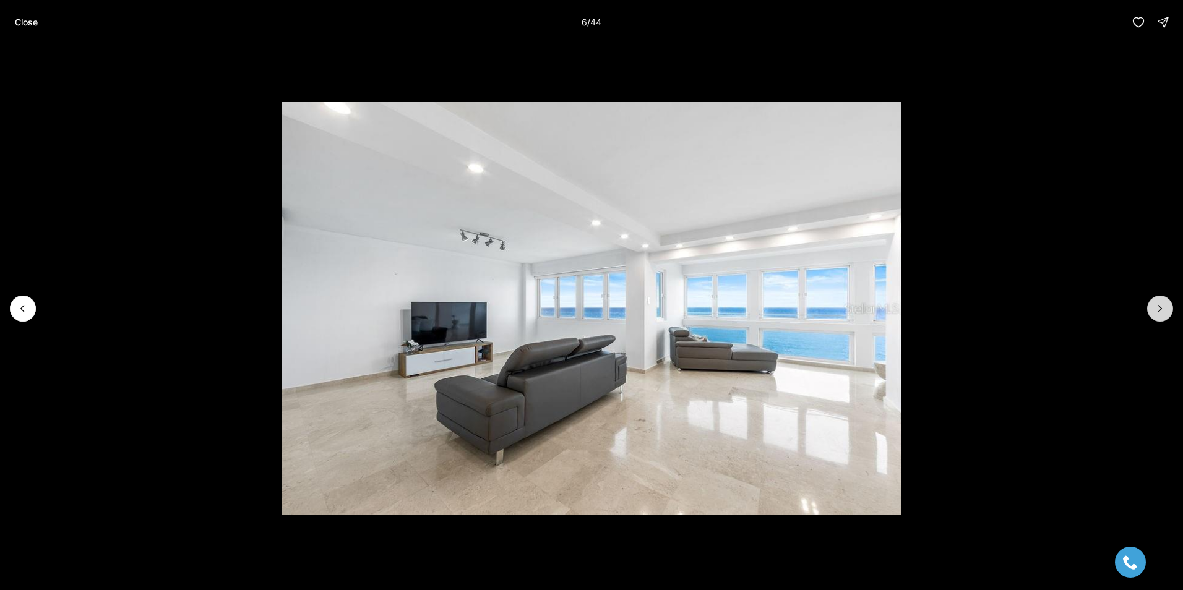
click at [1161, 310] on icon "Next slide" at bounding box center [1159, 308] width 12 height 12
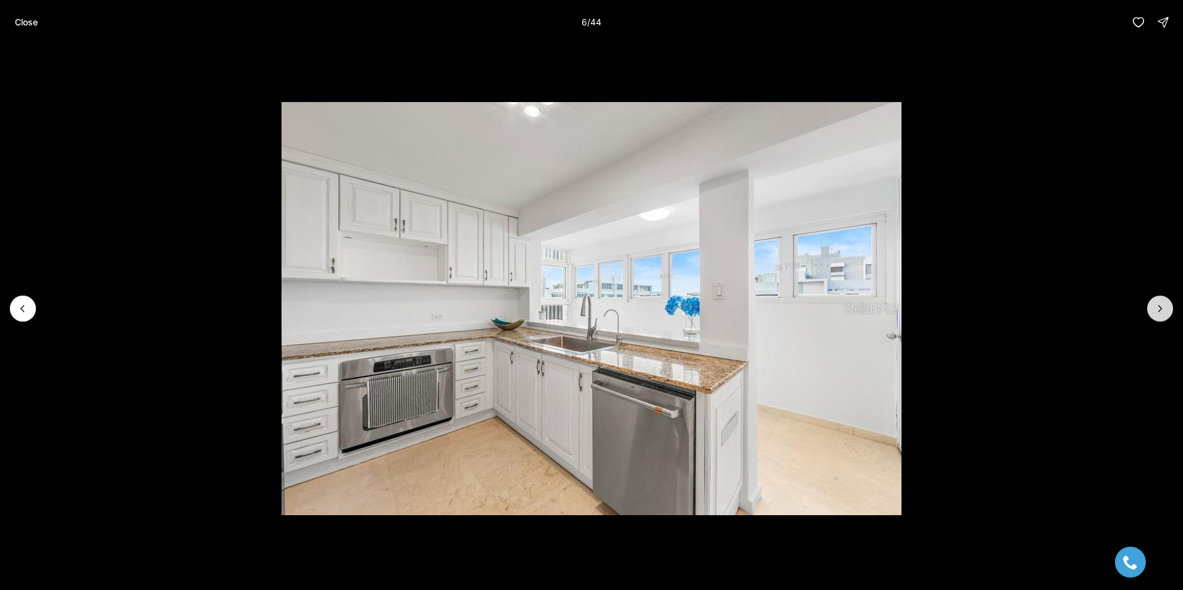
click at [1161, 310] on icon "Next slide" at bounding box center [1159, 308] width 12 height 12
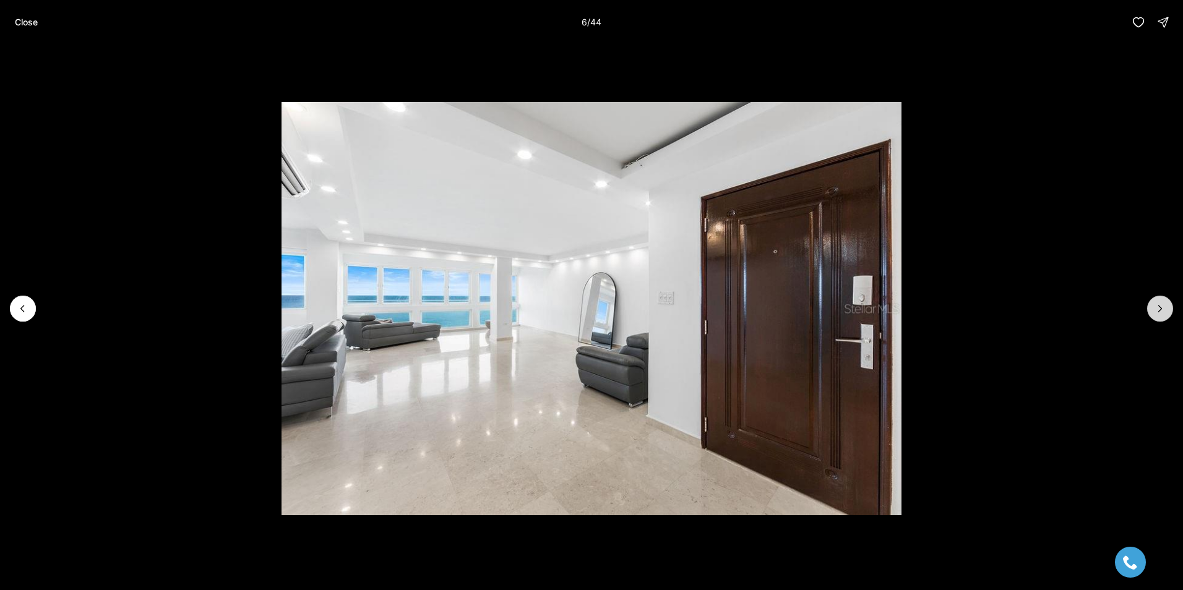
click at [1161, 310] on icon "Next slide" at bounding box center [1159, 308] width 12 height 12
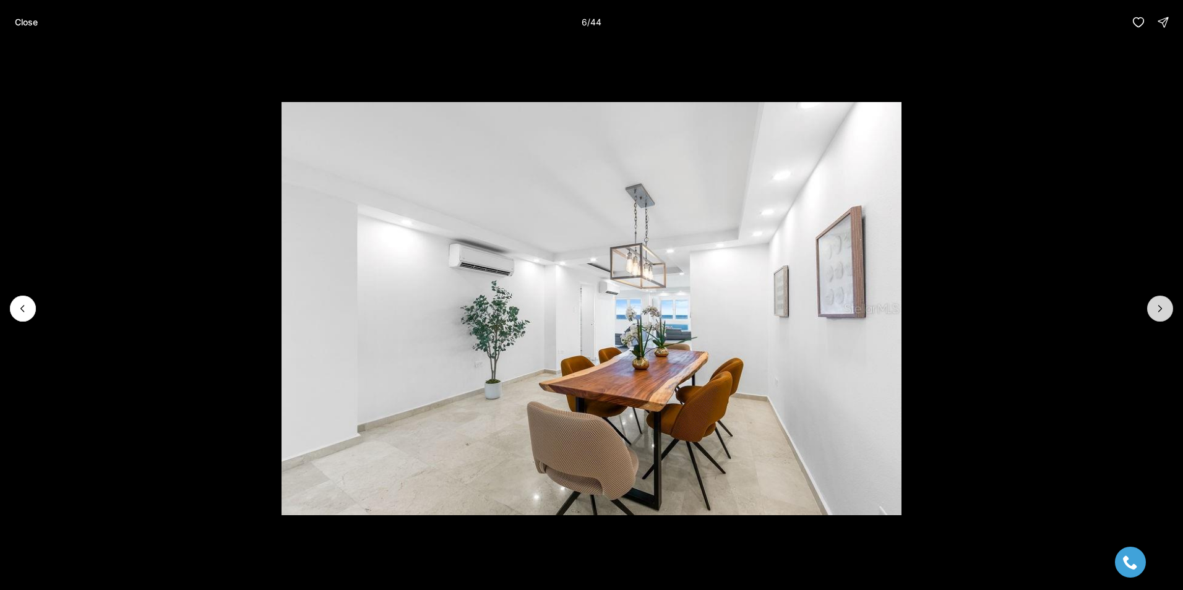
click at [1161, 310] on icon "Next slide" at bounding box center [1159, 308] width 12 height 12
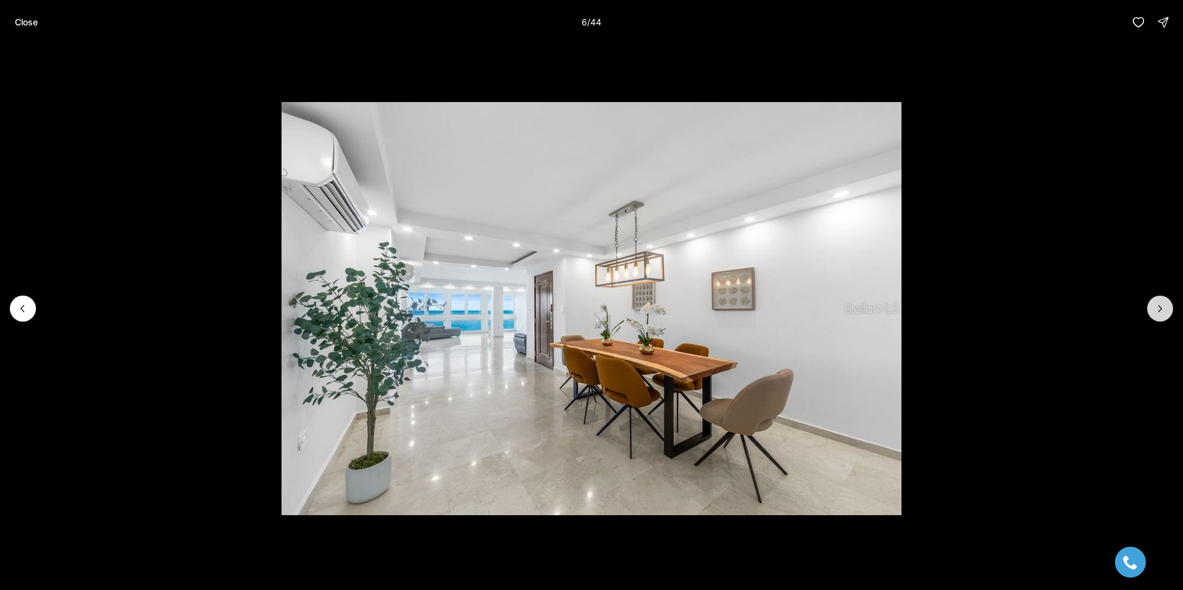
click at [1161, 310] on icon "Next slide" at bounding box center [1159, 308] width 12 height 12
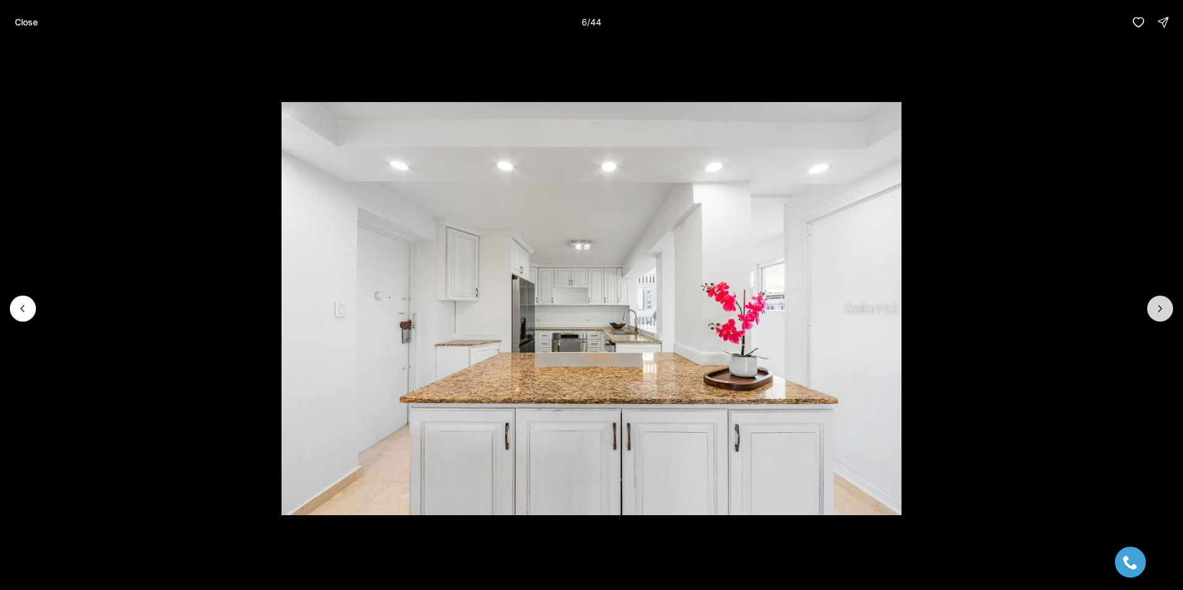
click at [1161, 310] on icon "Next slide" at bounding box center [1159, 308] width 12 height 12
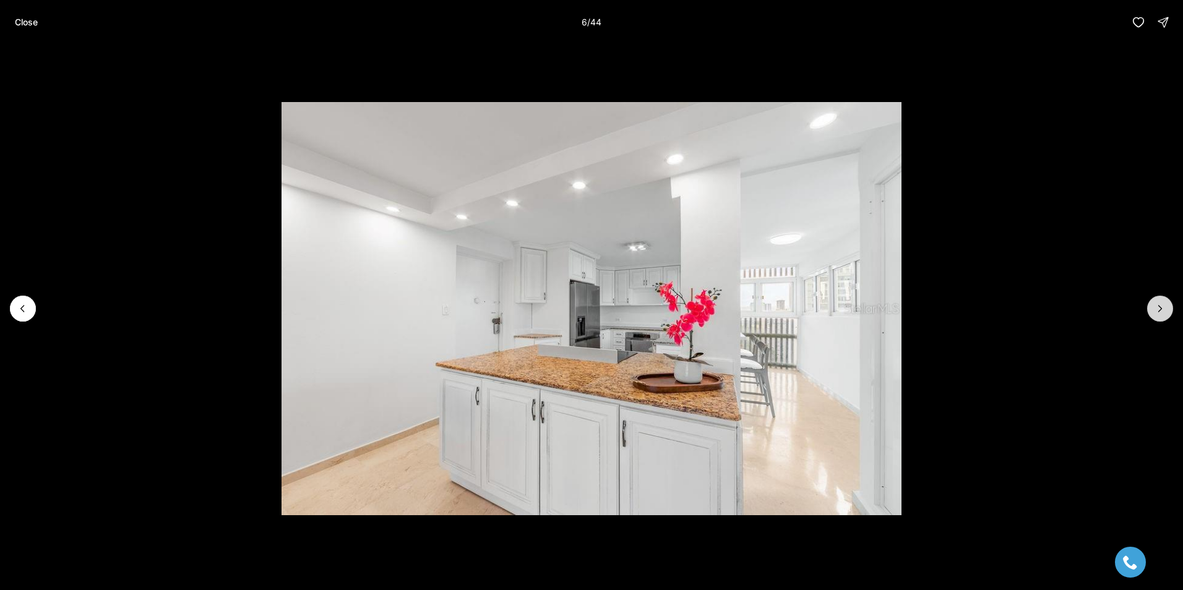
click at [1161, 310] on icon "Next slide" at bounding box center [1159, 308] width 12 height 12
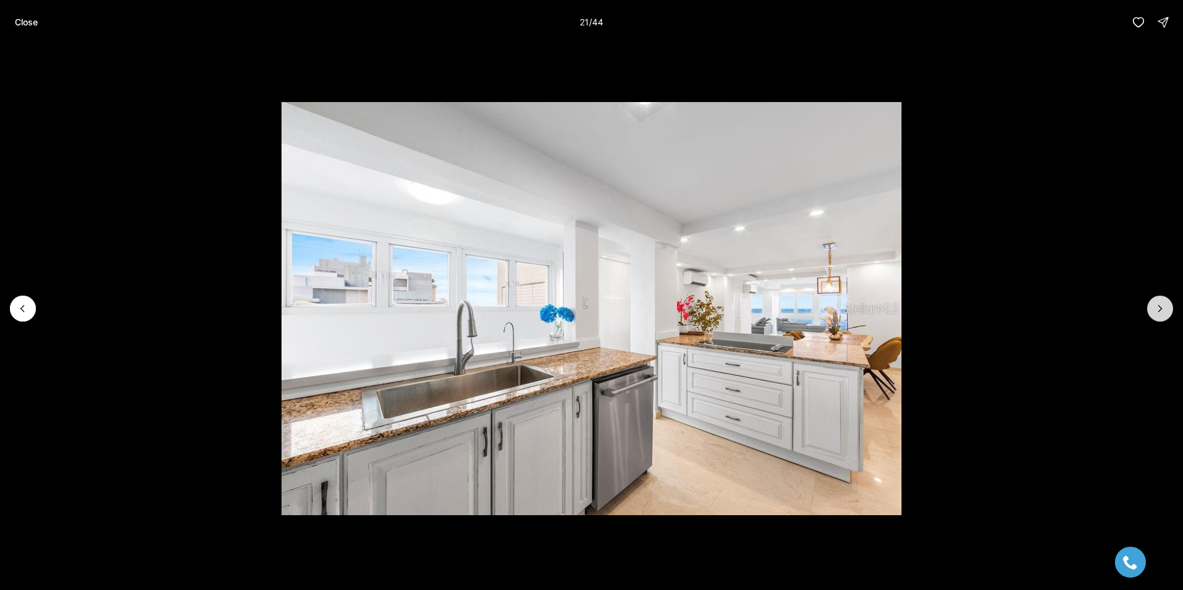
click at [1161, 310] on icon "Next slide" at bounding box center [1159, 308] width 12 height 12
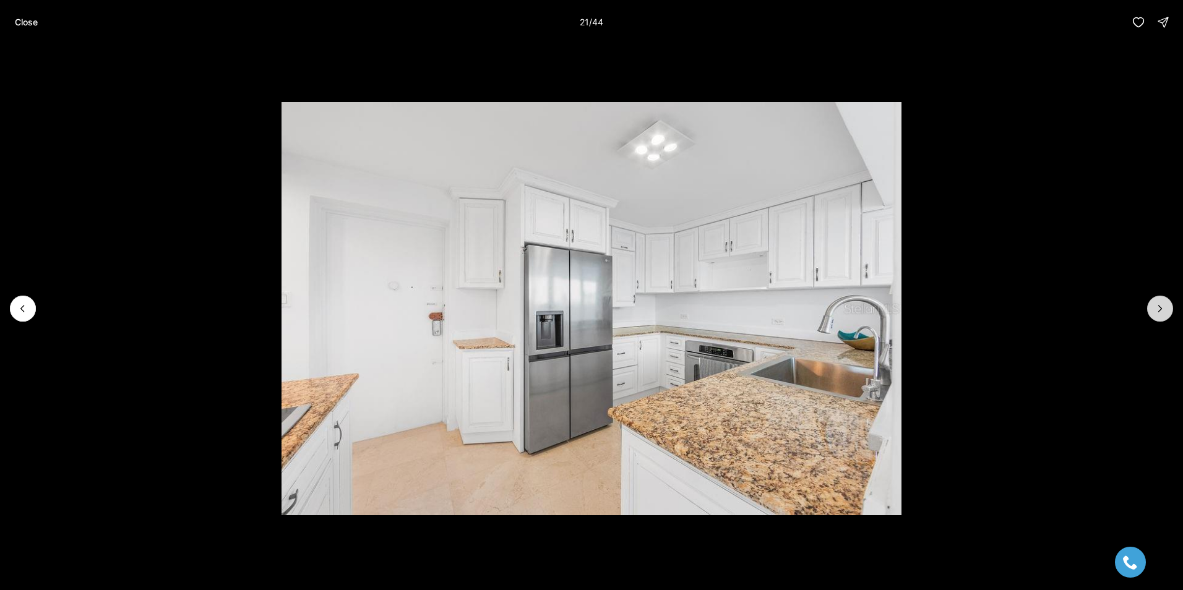
click at [1161, 310] on icon "Next slide" at bounding box center [1159, 308] width 12 height 12
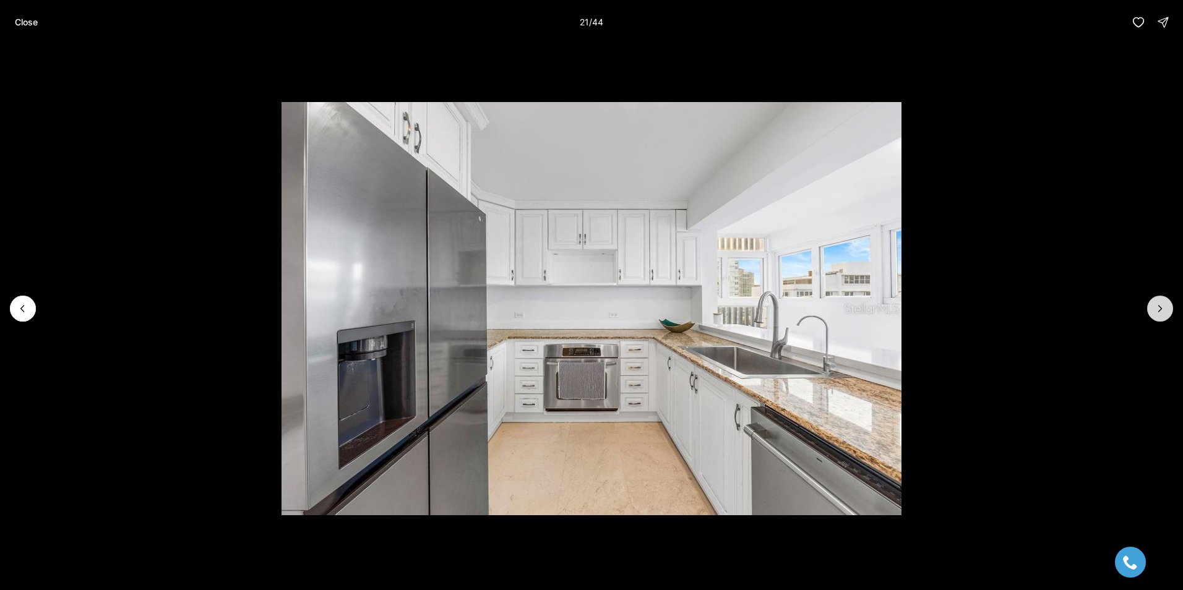
click at [1161, 310] on icon "Next slide" at bounding box center [1159, 308] width 12 height 12
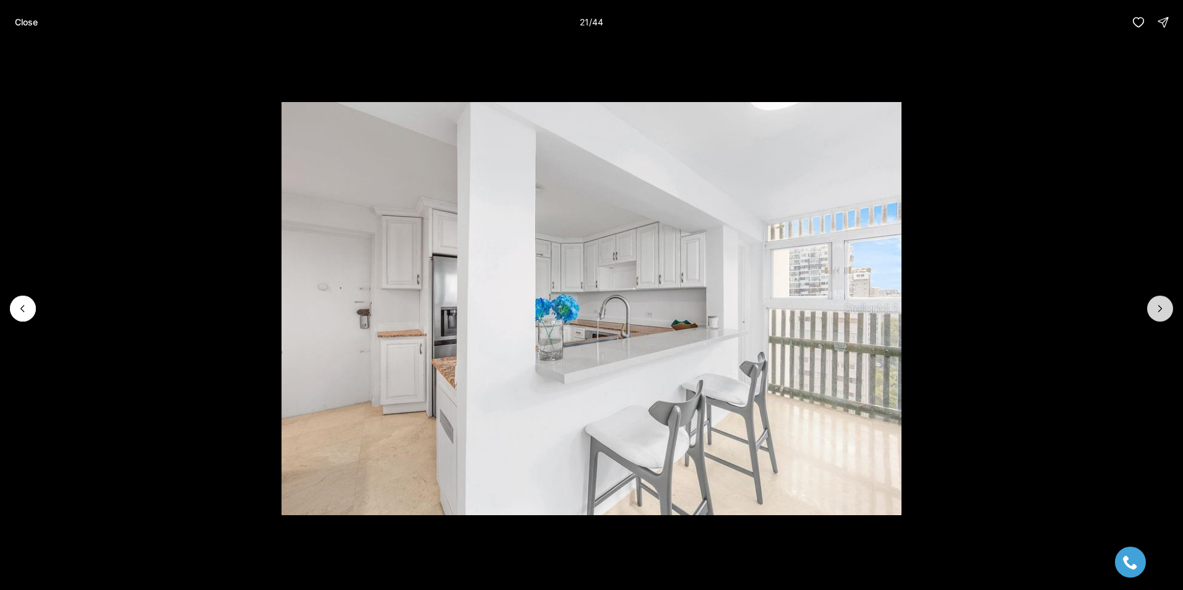
click at [1161, 310] on icon "Next slide" at bounding box center [1159, 308] width 12 height 12
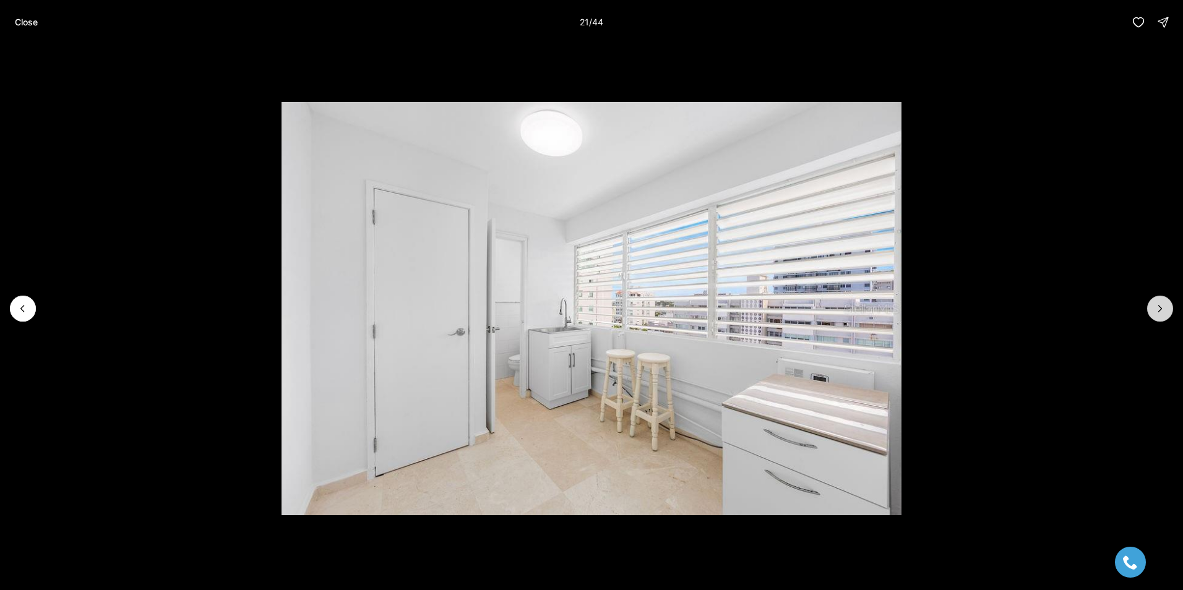
click at [1161, 310] on icon "Next slide" at bounding box center [1159, 308] width 12 height 12
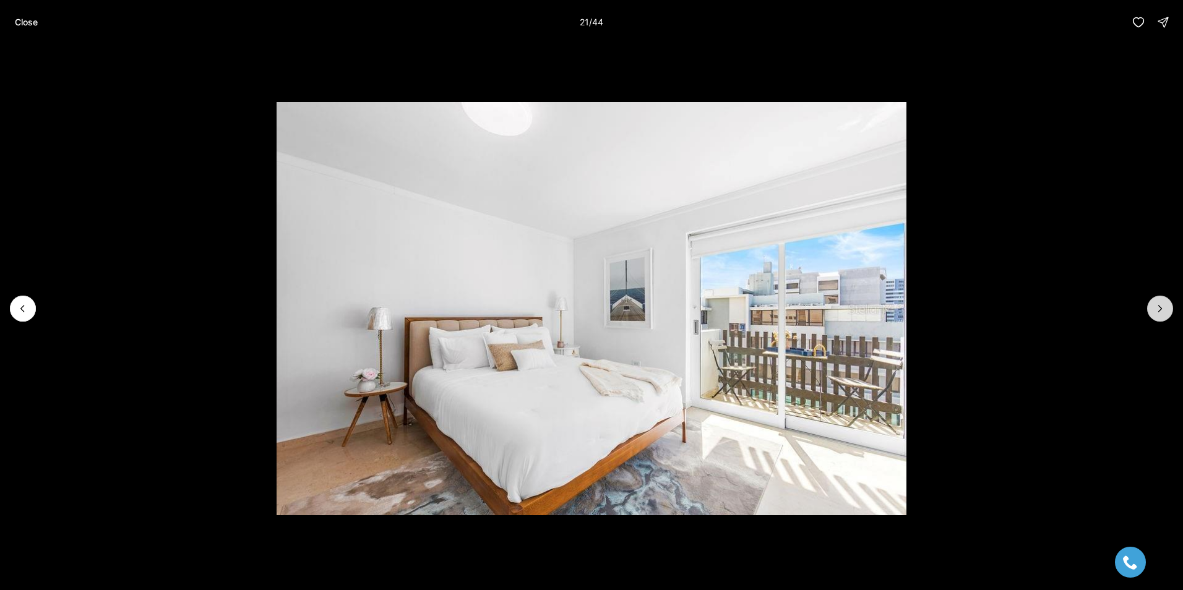
click at [1161, 310] on icon "Next slide" at bounding box center [1159, 308] width 12 height 12
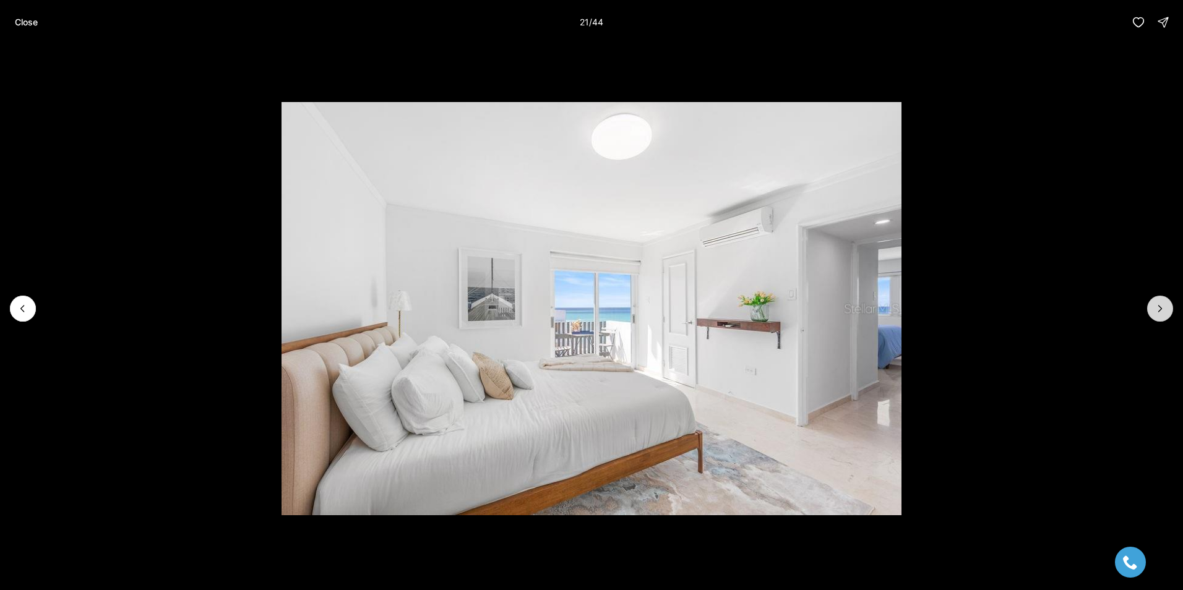
click at [1161, 310] on icon "Next slide" at bounding box center [1159, 308] width 12 height 12
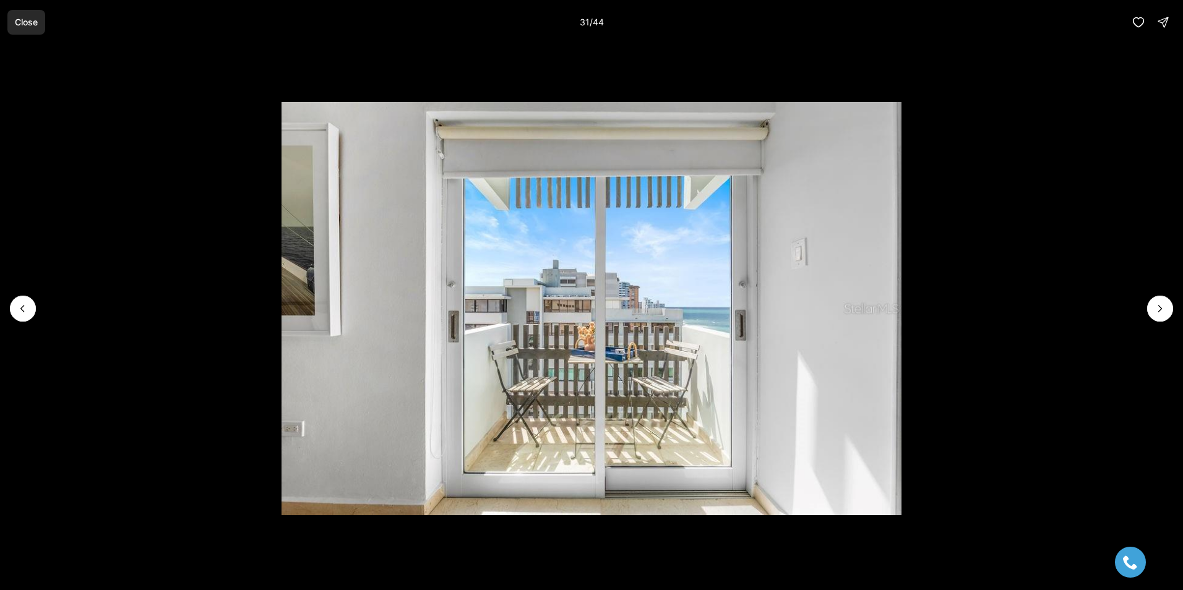
click at [20, 24] on p "Close" at bounding box center [26, 22] width 23 height 10
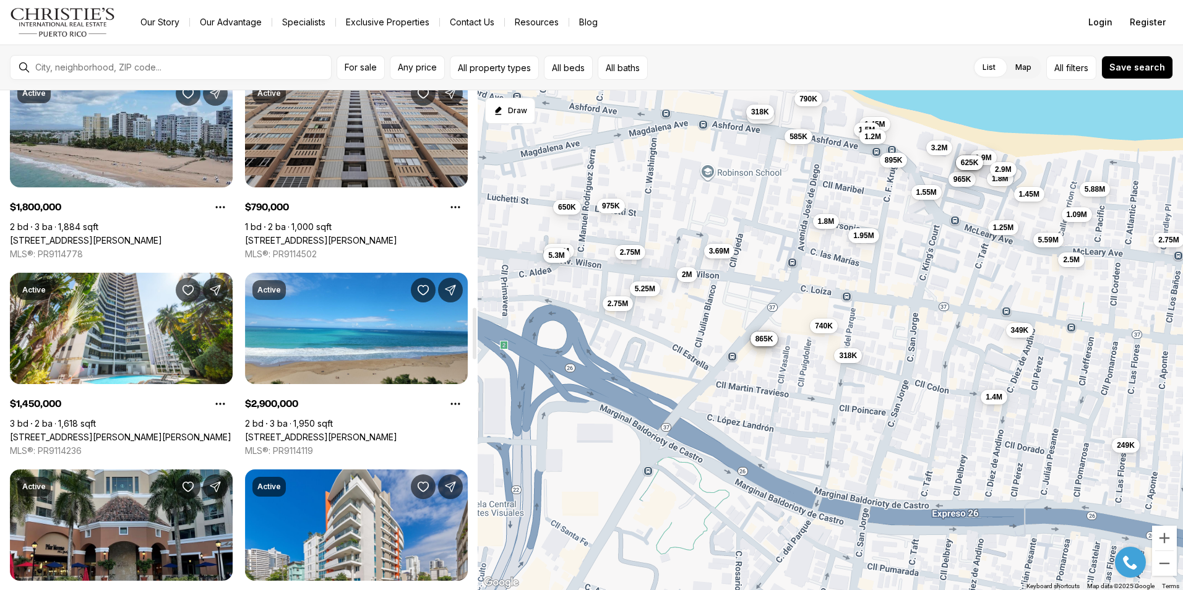
scroll to position [2227, 0]
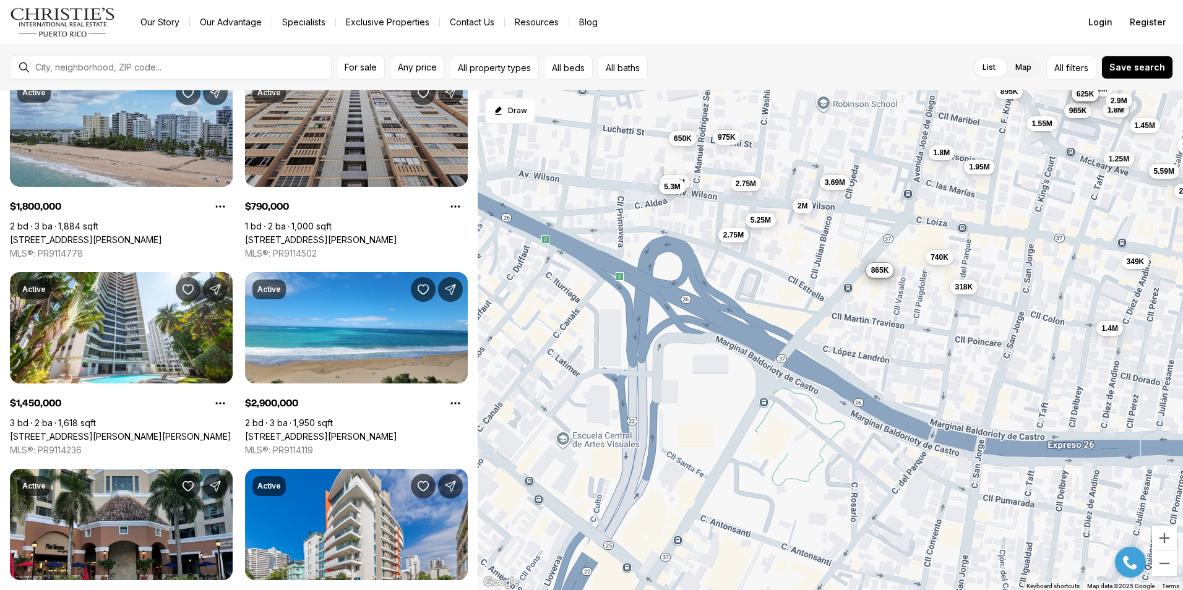
drag, startPoint x: 807, startPoint y: 399, endPoint x: 914, endPoint y: 334, distance: 125.7
click at [914, 334] on div "950K 1.95M 249K 650K 945K 610K 3.69M 1.9M 1.55M 1.8M 2M 900K 1.45M 3.2M 965K 2.…" at bounding box center [829, 340] width 705 height 500
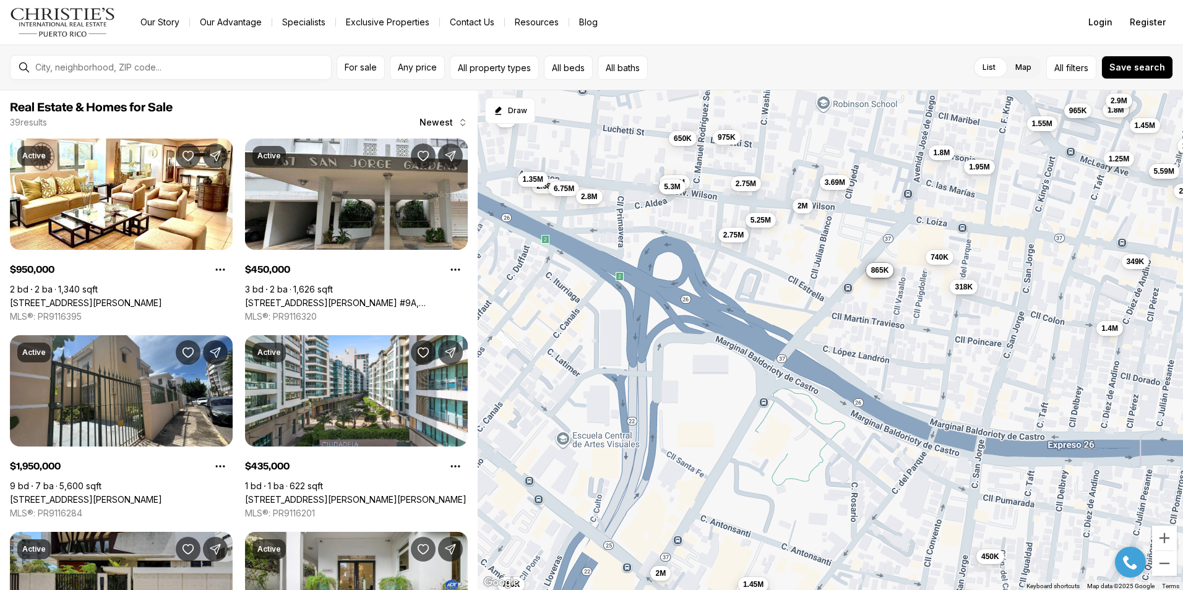
click at [1023, 66] on label "Map" at bounding box center [1023, 67] width 36 height 22
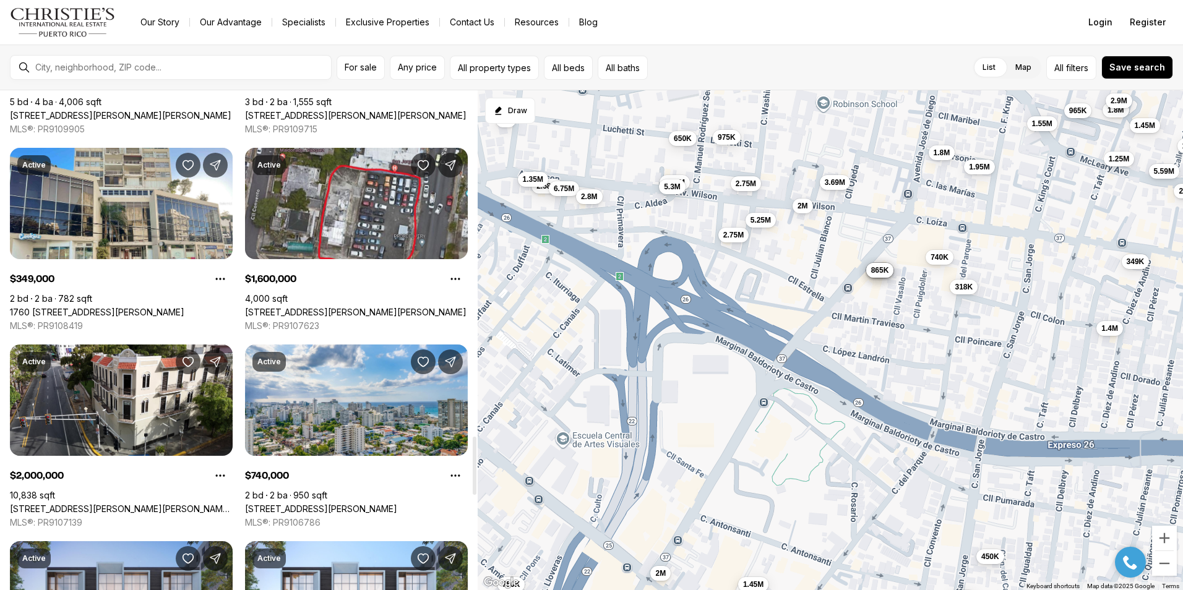
scroll to position [2969, 0]
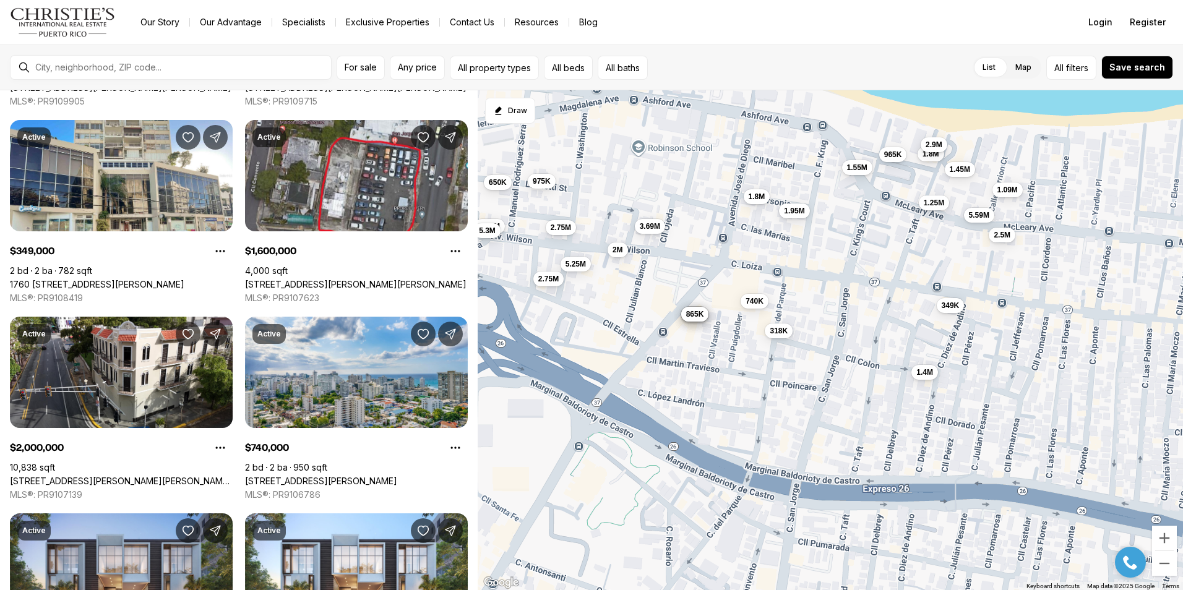
drag, startPoint x: 1040, startPoint y: 424, endPoint x: 627, endPoint y: 306, distance: 429.1
click at [807, 427] on div "950K 1.95M 650K 3.69M 1.55M 1.8M 2M 900K 965K 2.75M 318K 1.4M 975K 1.45M 2.9M 9…" at bounding box center [829, 340] width 705 height 500
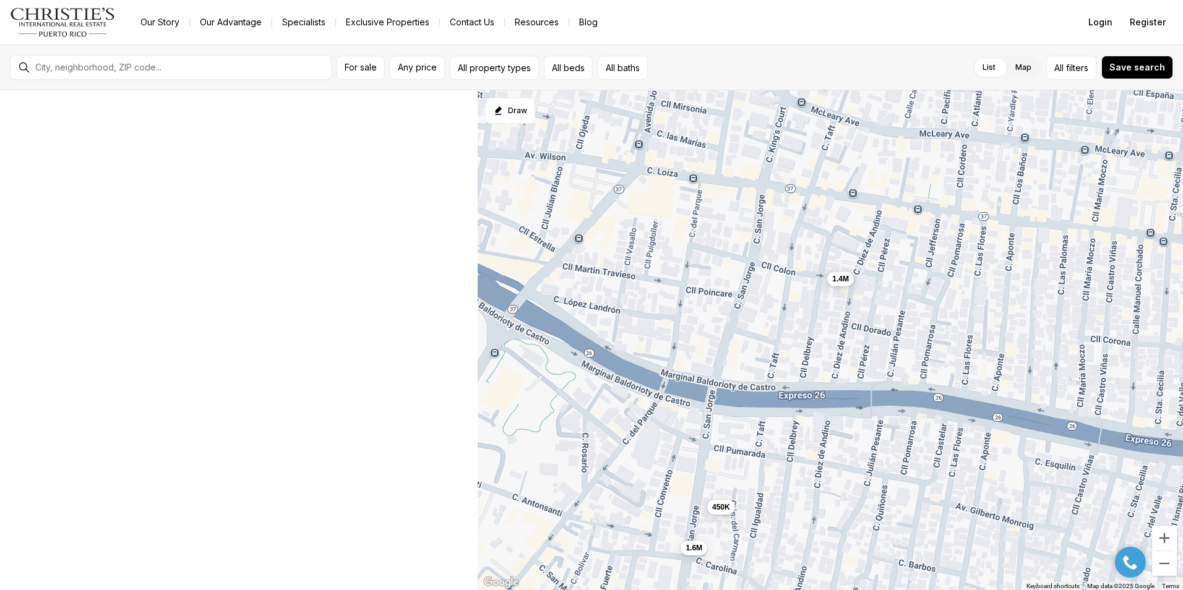
drag, startPoint x: 606, startPoint y: 223, endPoint x: 787, endPoint y: 356, distance: 224.3
click at [787, 356] on div "1.4M 450K 1.6M" at bounding box center [829, 340] width 705 height 500
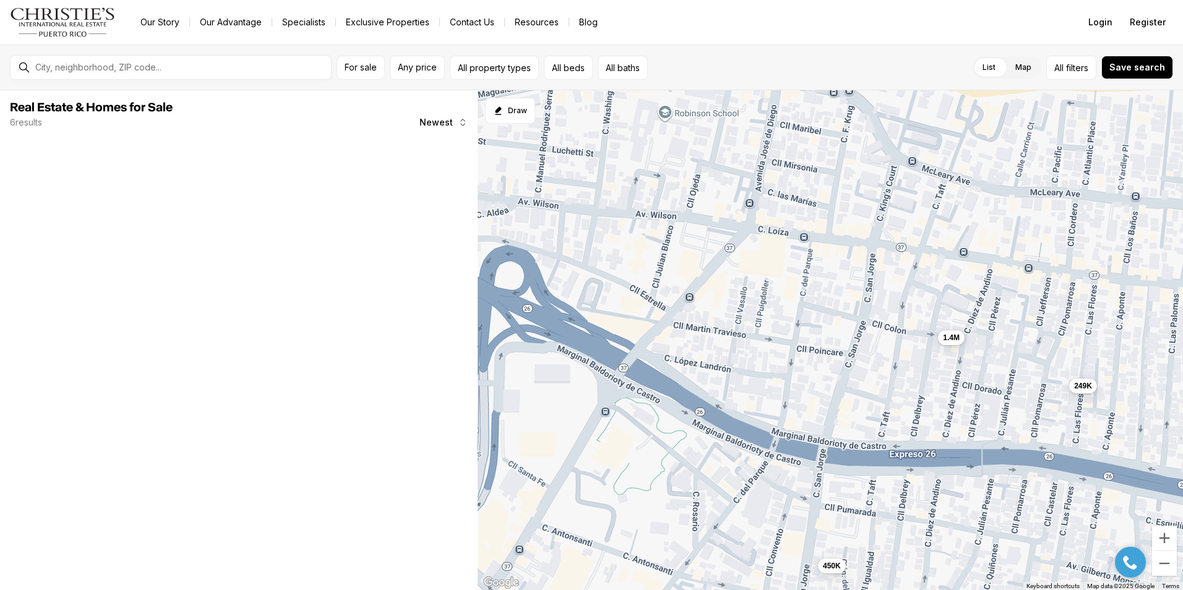
drag, startPoint x: 638, startPoint y: 270, endPoint x: 750, endPoint y: 338, distance: 131.5
click at [750, 338] on div "1.4M 450K 1.6M 249K" at bounding box center [829, 340] width 705 height 500
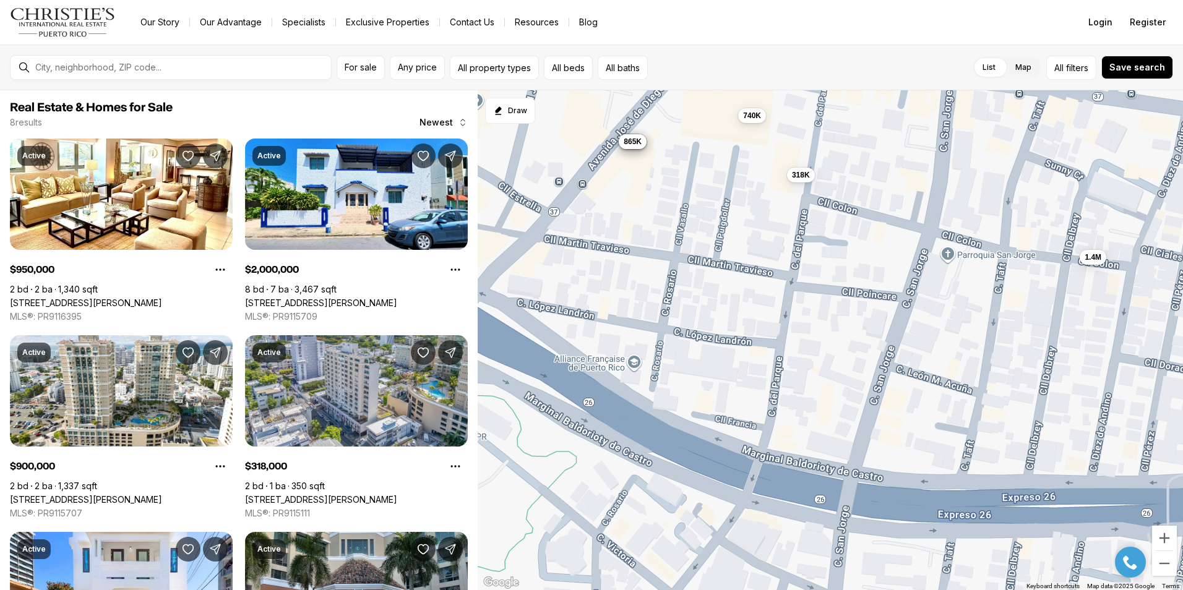
drag, startPoint x: 881, startPoint y: 555, endPoint x: 782, endPoint y: 439, distance: 152.2
click at [782, 439] on div "1.4M 950K 2M 900K 318K 935K 865K 740K" at bounding box center [829, 340] width 705 height 500
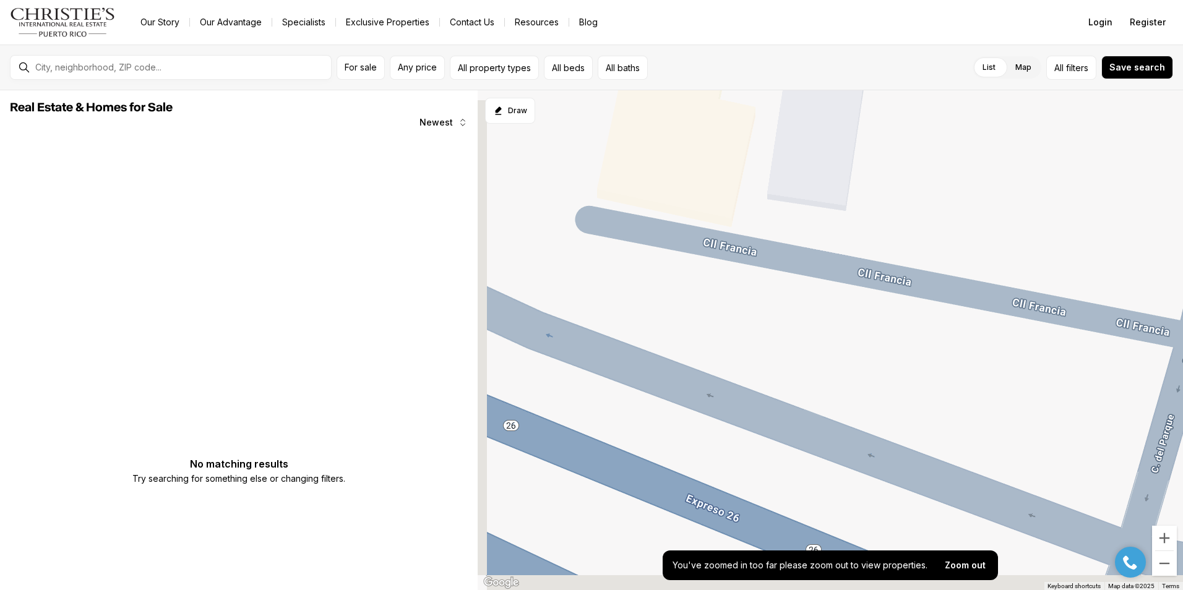
drag, startPoint x: 729, startPoint y: 429, endPoint x: 816, endPoint y: 361, distance: 109.7
click at [816, 361] on div at bounding box center [829, 340] width 705 height 500
